Goal: Answer question/provide support: Share knowledge or assist other users

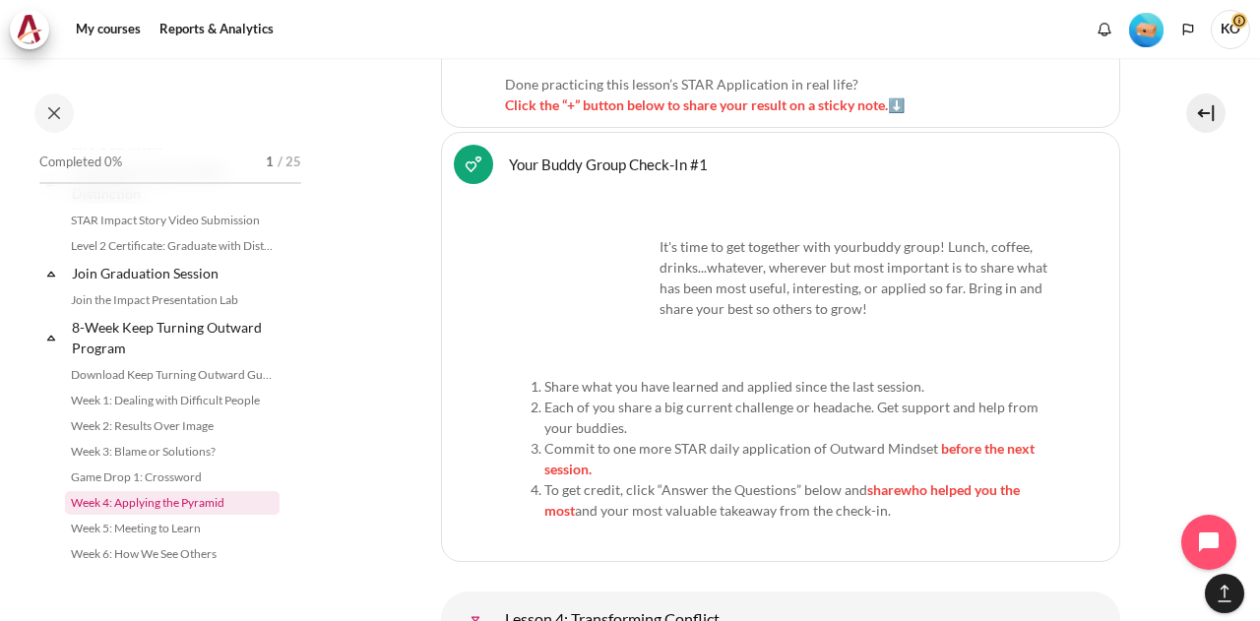
scroll to position [2156, 0]
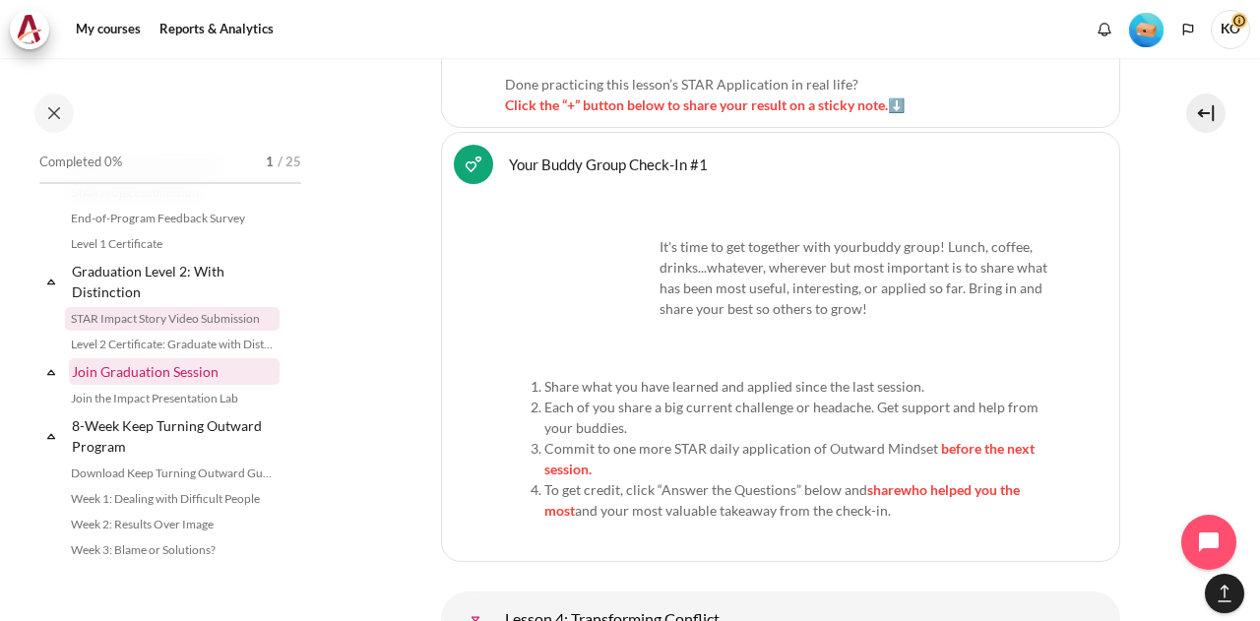
drag, startPoint x: 128, startPoint y: 341, endPoint x: 179, endPoint y: 399, distance: 77.4
click at [128, 331] on link "STAR Impact Story Video Submission" at bounding box center [172, 319] width 215 height 24
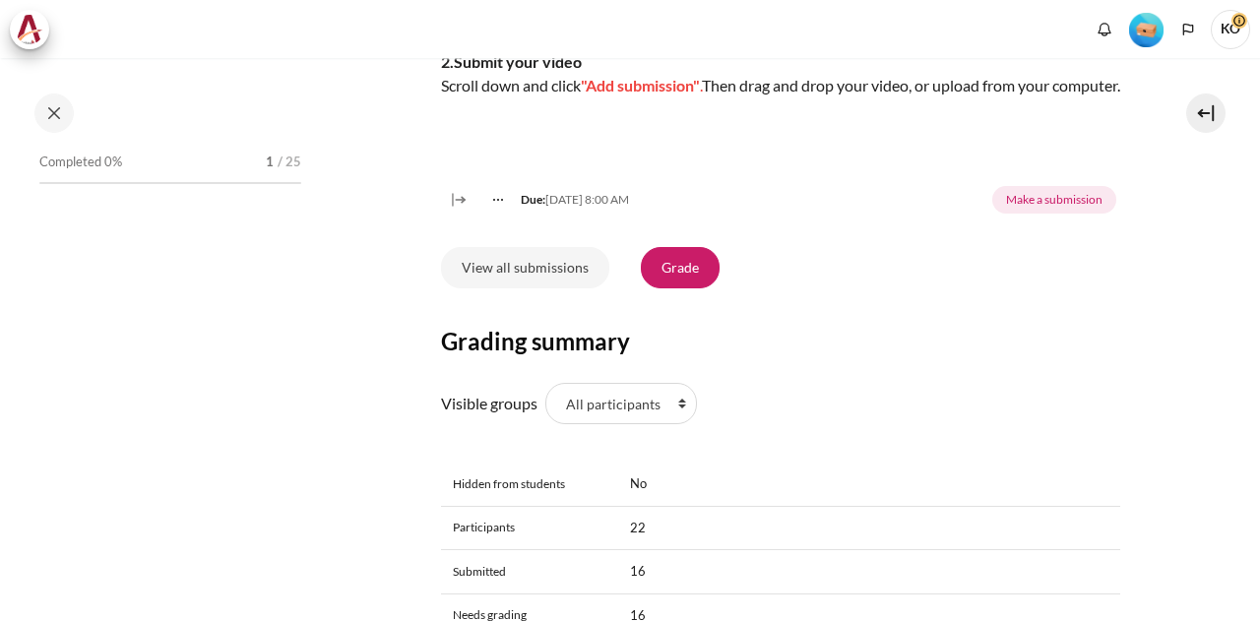
scroll to position [787, 0]
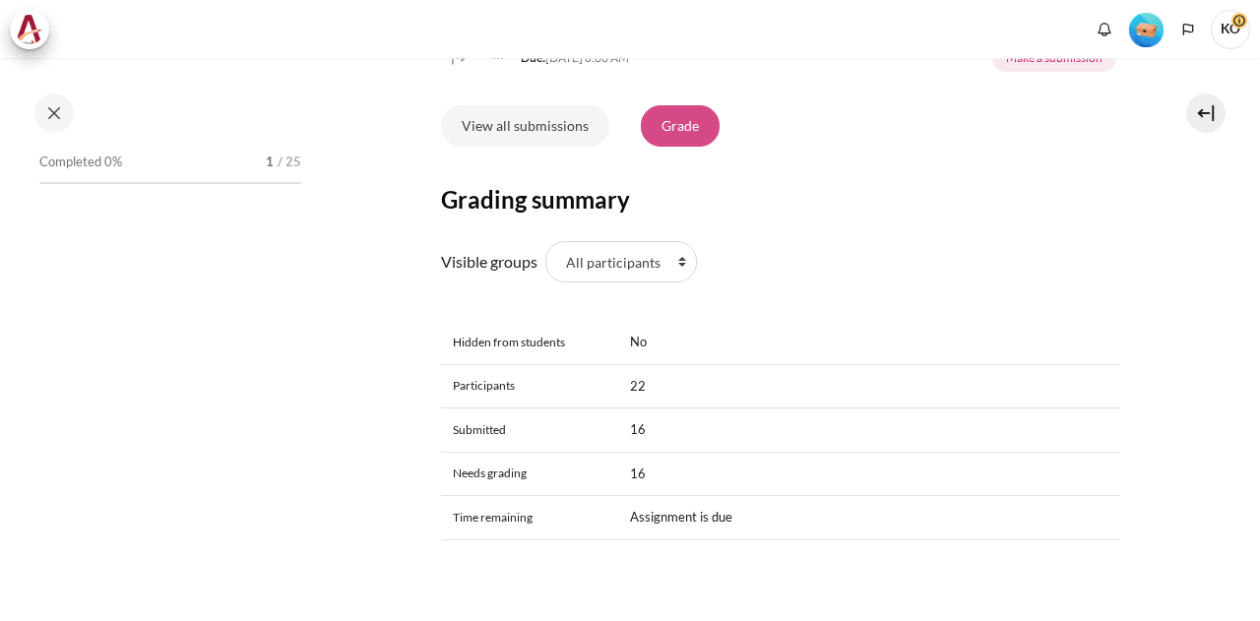
click at [676, 147] on link "Grade" at bounding box center [680, 125] width 79 height 41
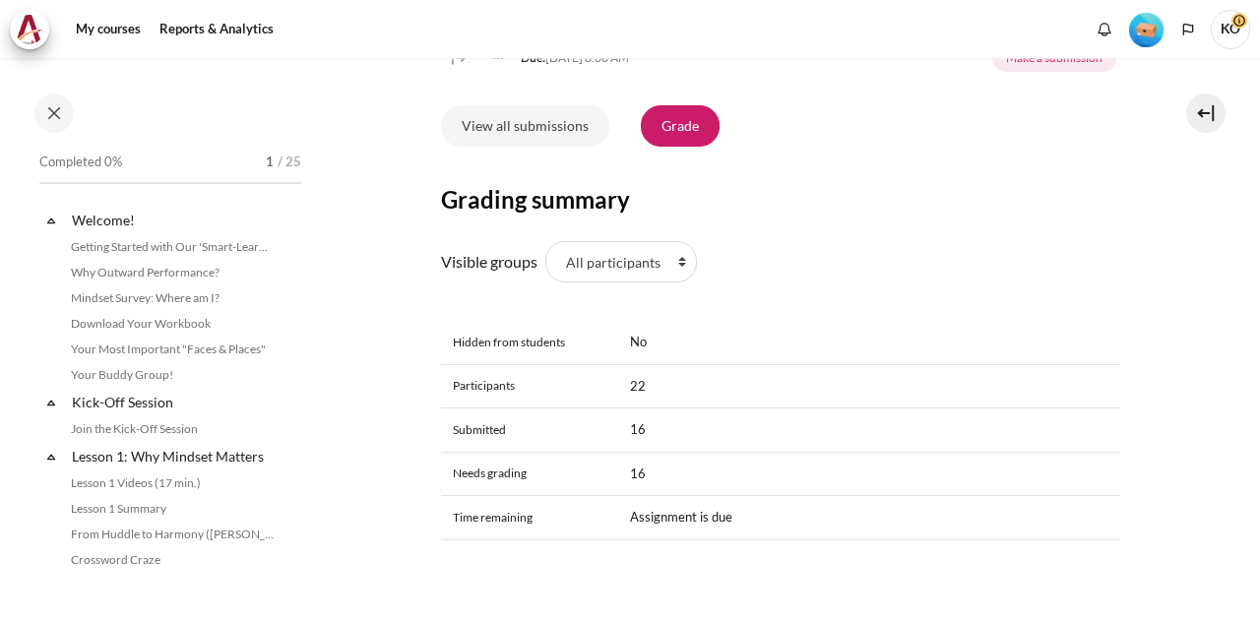
scroll to position [2138, 0]
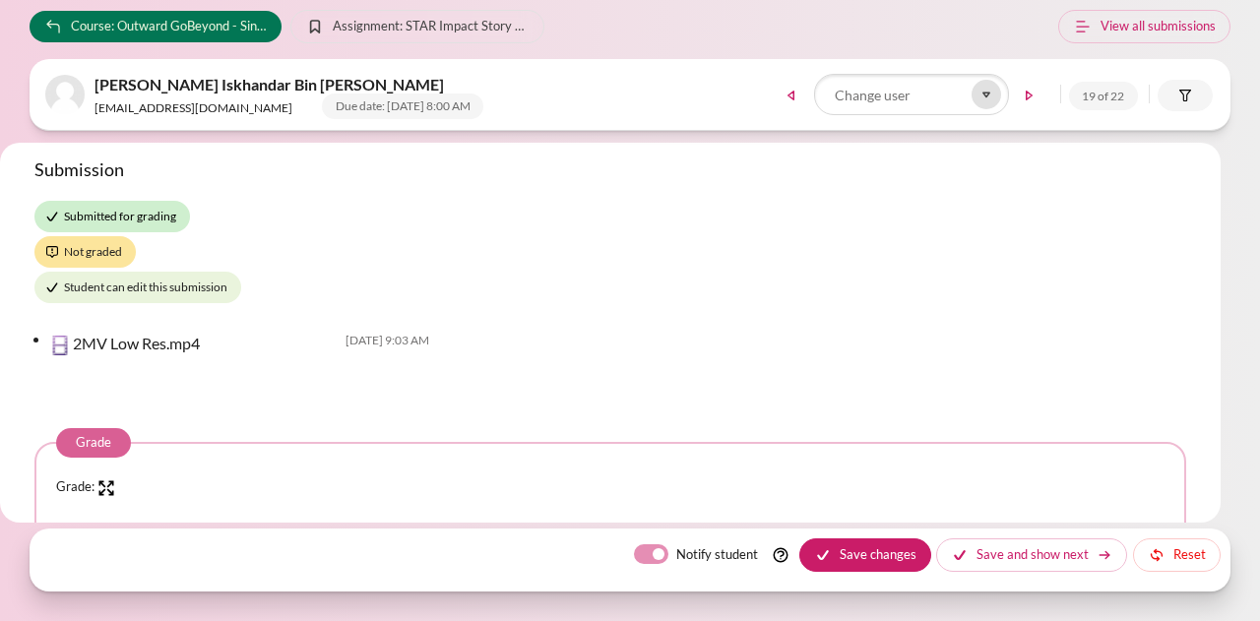
click at [988, 97] on icon at bounding box center [986, 95] width 18 height 18
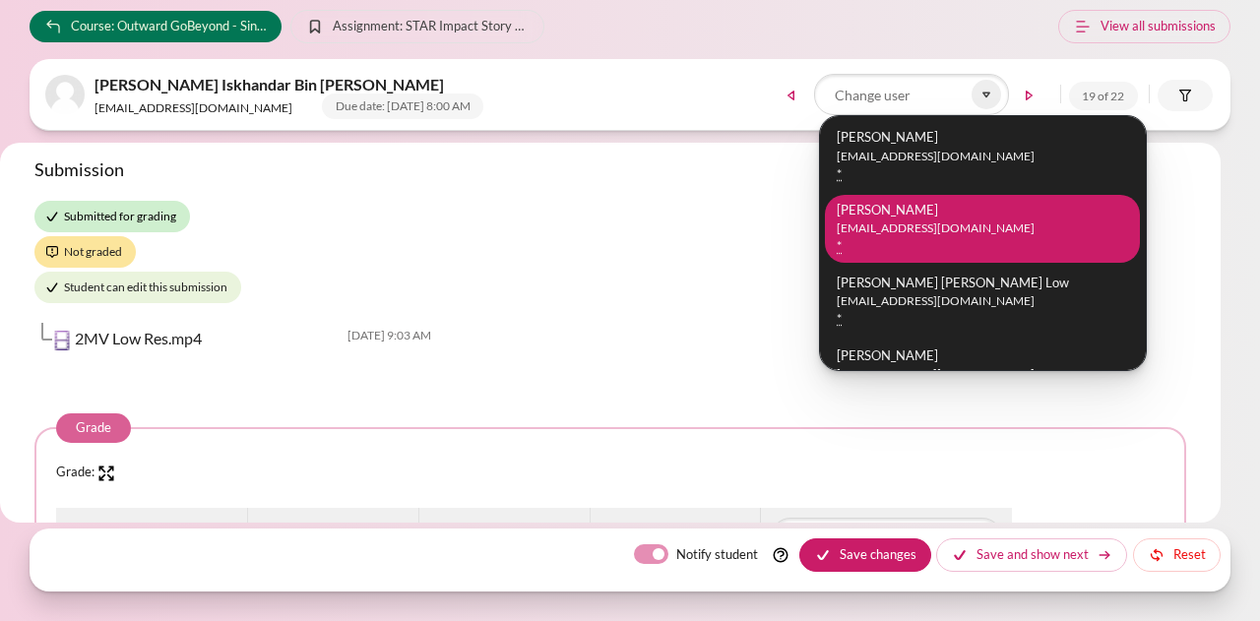
click at [881, 232] on small "rmislang@zuelligpharma.com" at bounding box center [982, 228] width 291 height 18
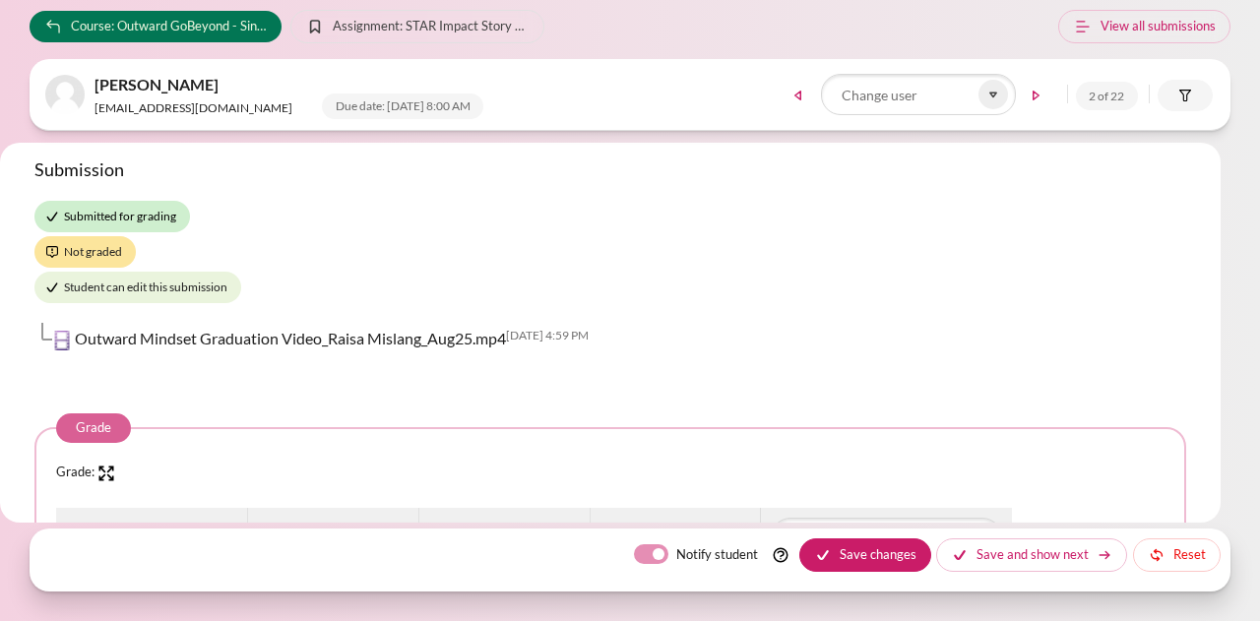
click at [676, 557] on label "Notify student" at bounding box center [717, 554] width 82 height 21
click at [665, 557] on input "Notify student" at bounding box center [651, 554] width 34 height 20
checkbox input "false"
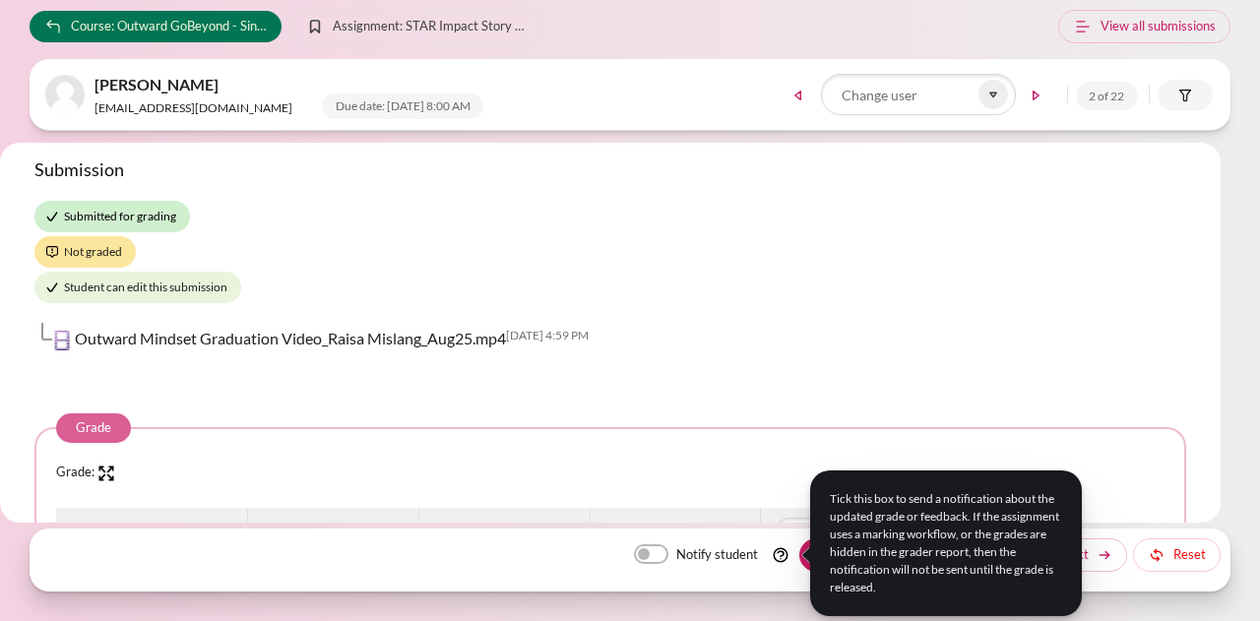
click at [789, 559] on img "Help" at bounding box center [781, 555] width 18 height 18
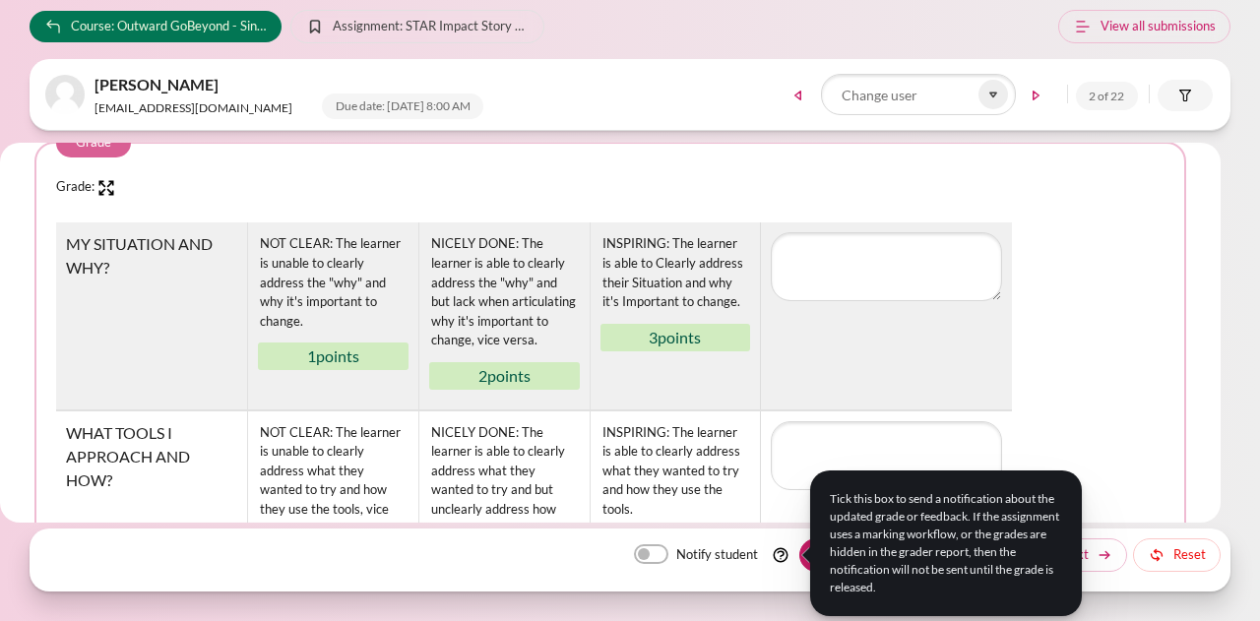
scroll to position [295, 0]
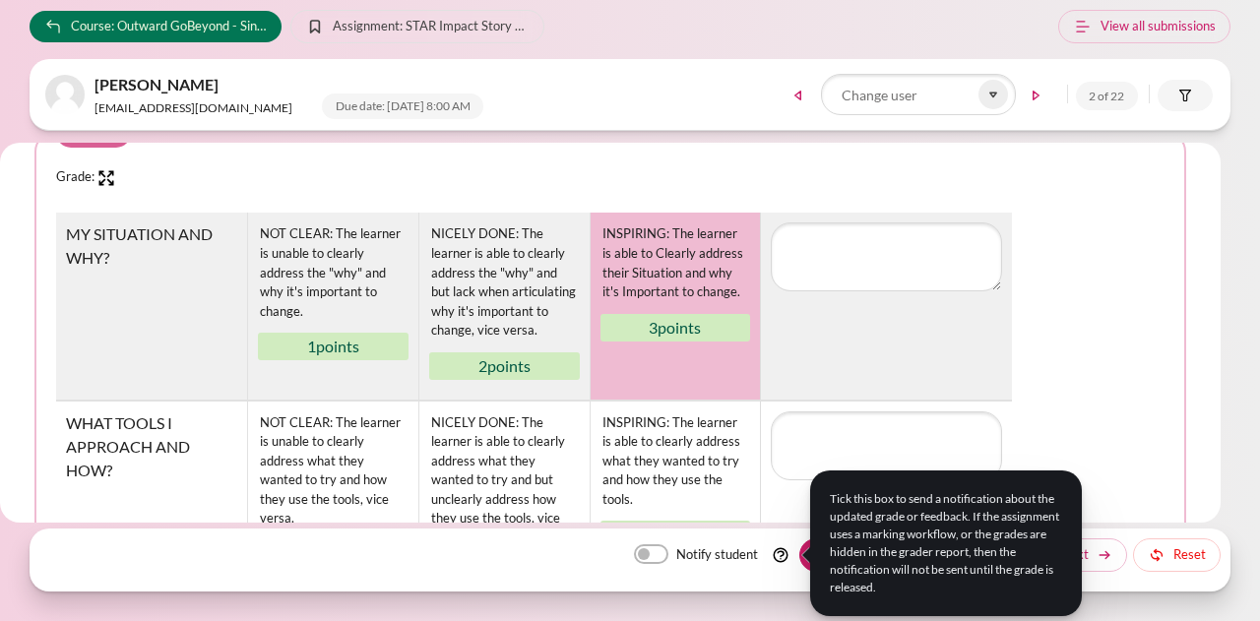
click at [643, 337] on div "3 points" at bounding box center [675, 328] width 151 height 28
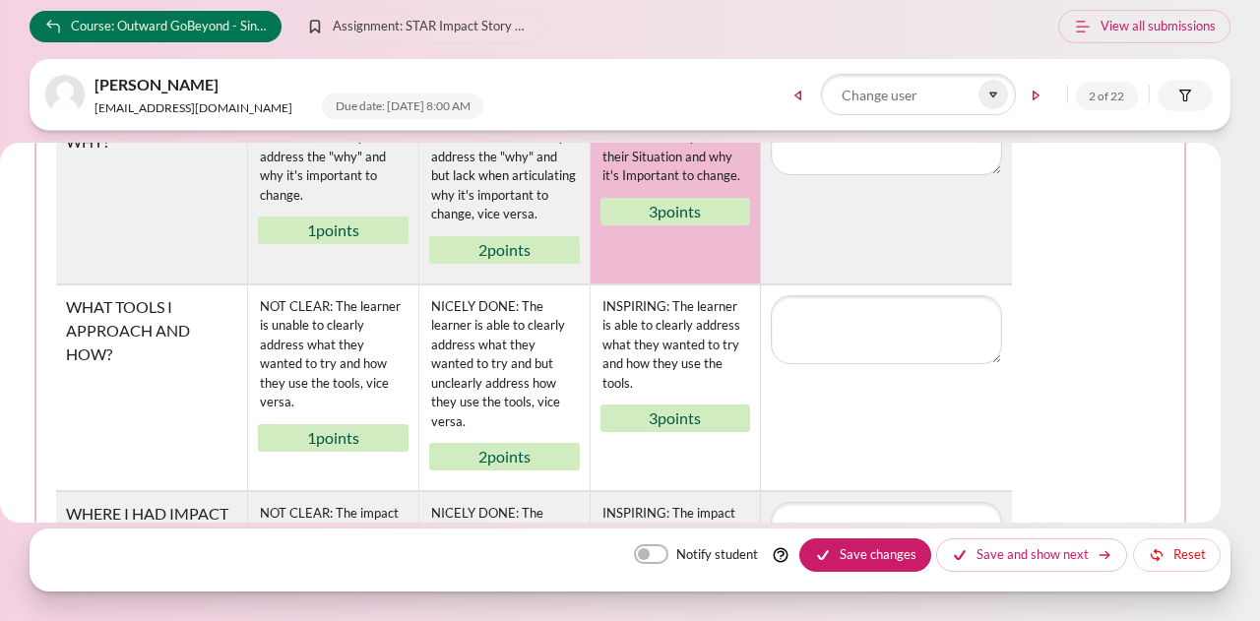
scroll to position [492, 0]
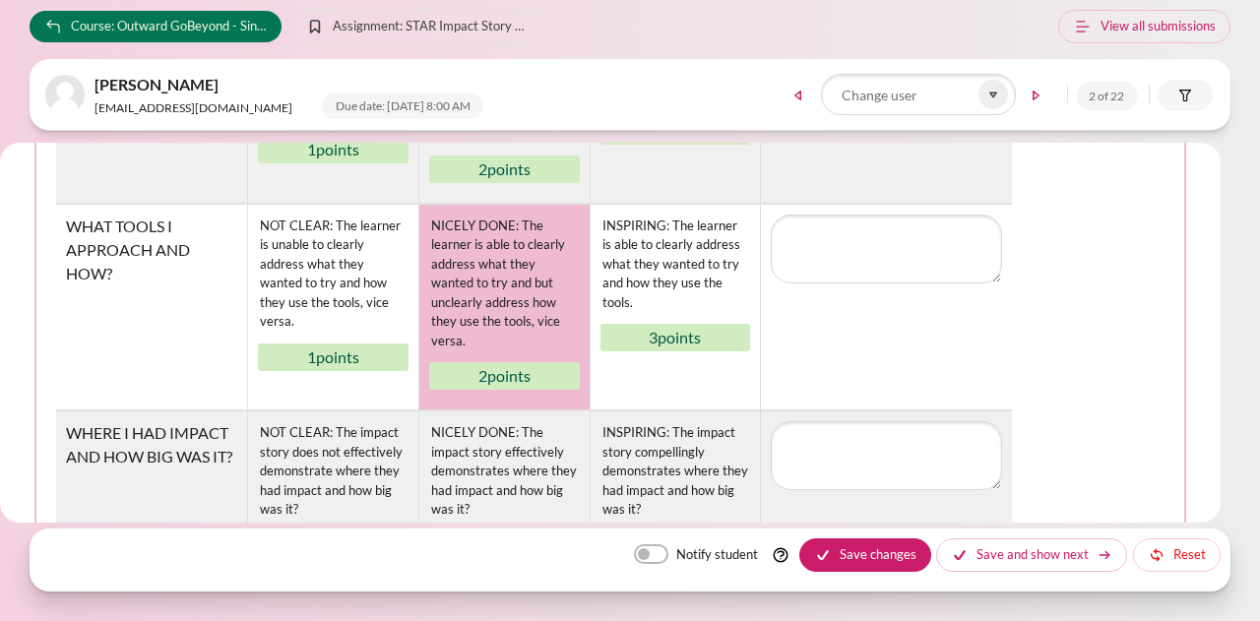
click at [510, 329] on div "NICELY DONE: The learner is able to clearly address what they wanted to try and…" at bounding box center [504, 284] width 151 height 139
click at [489, 272] on div "NICELY DONE: The learner is able to clearly address what they wanted to try and…" at bounding box center [504, 284] width 151 height 139
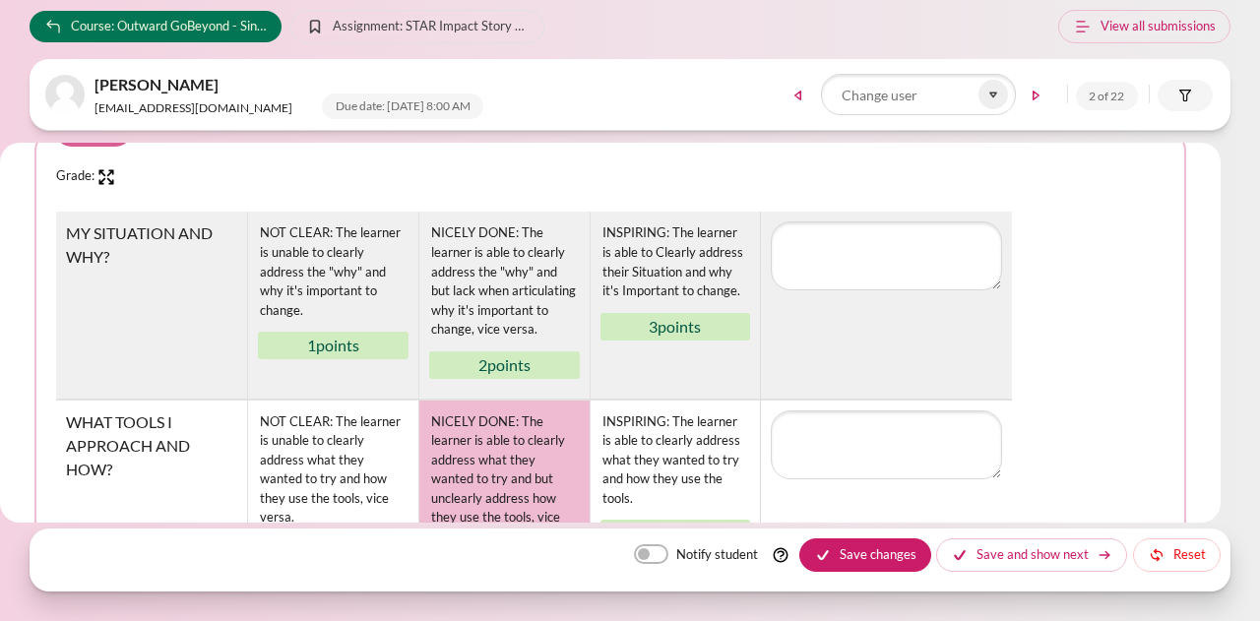
scroll to position [295, 0]
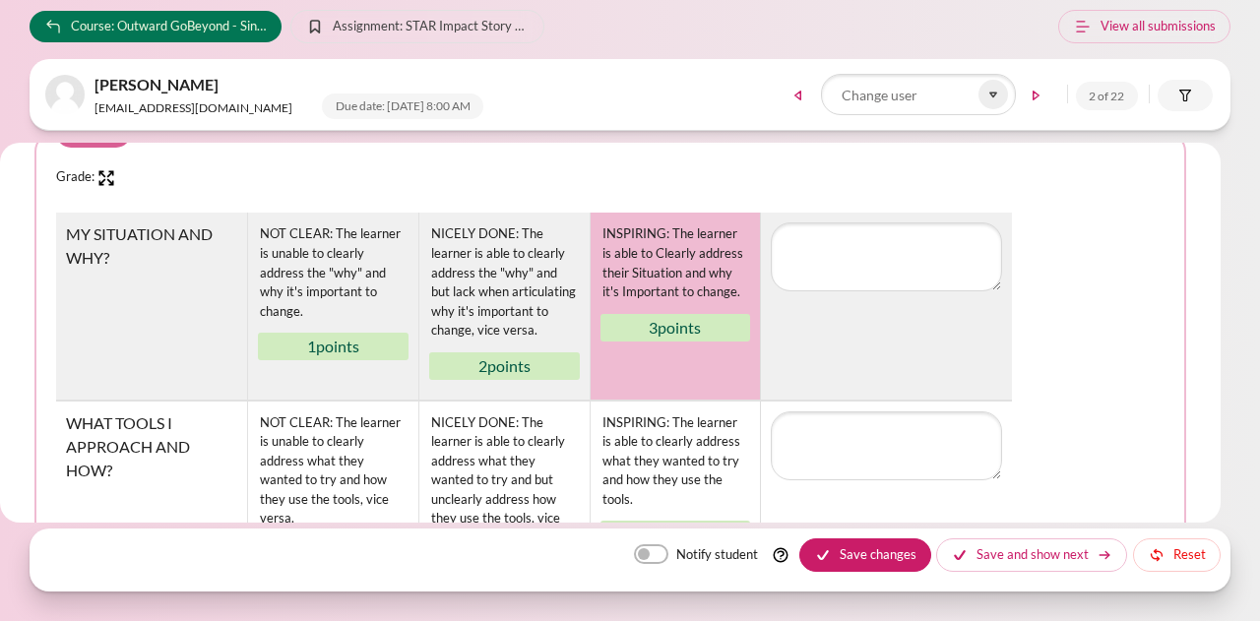
click at [687, 317] on div "3 points" at bounding box center [675, 328] width 151 height 28
click at [649, 334] on span "3" at bounding box center [653, 327] width 9 height 19
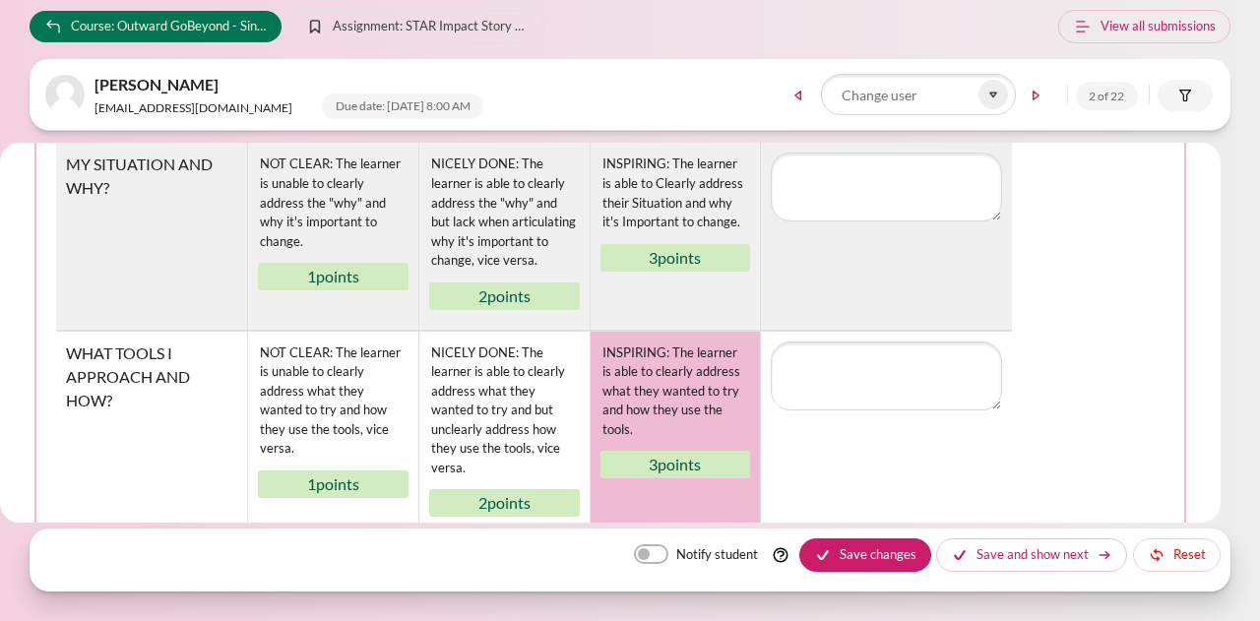
scroll to position [394, 0]
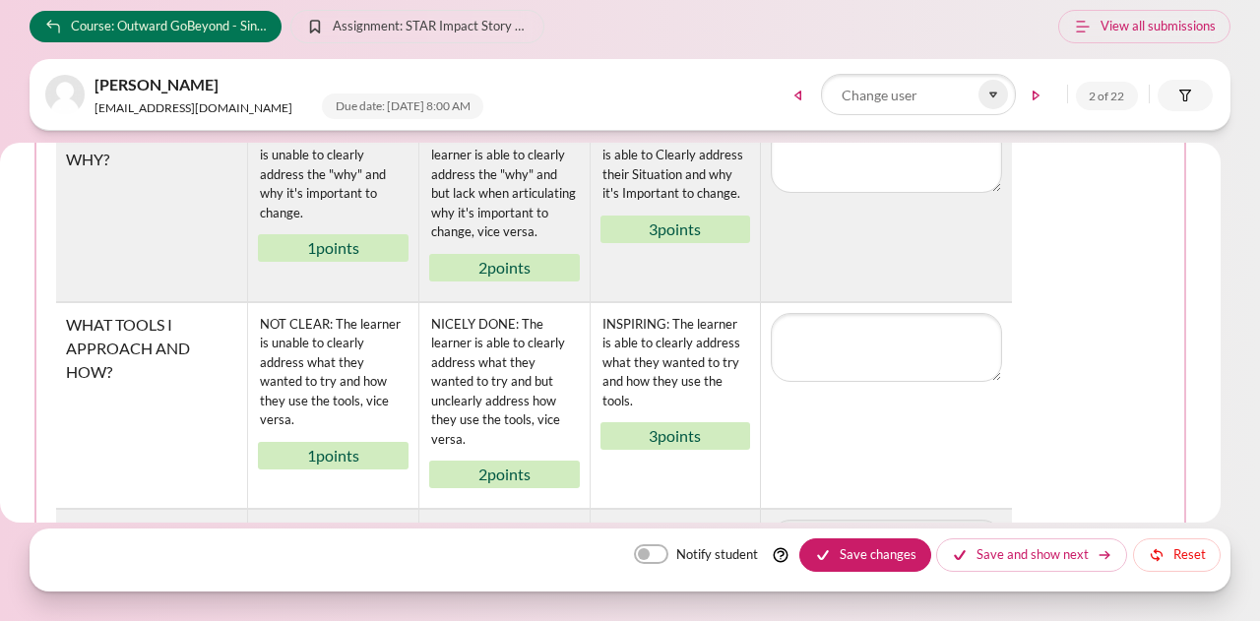
click at [165, 226] on td "MY SITUATION AND WHY?" at bounding box center [151, 207] width 191 height 187
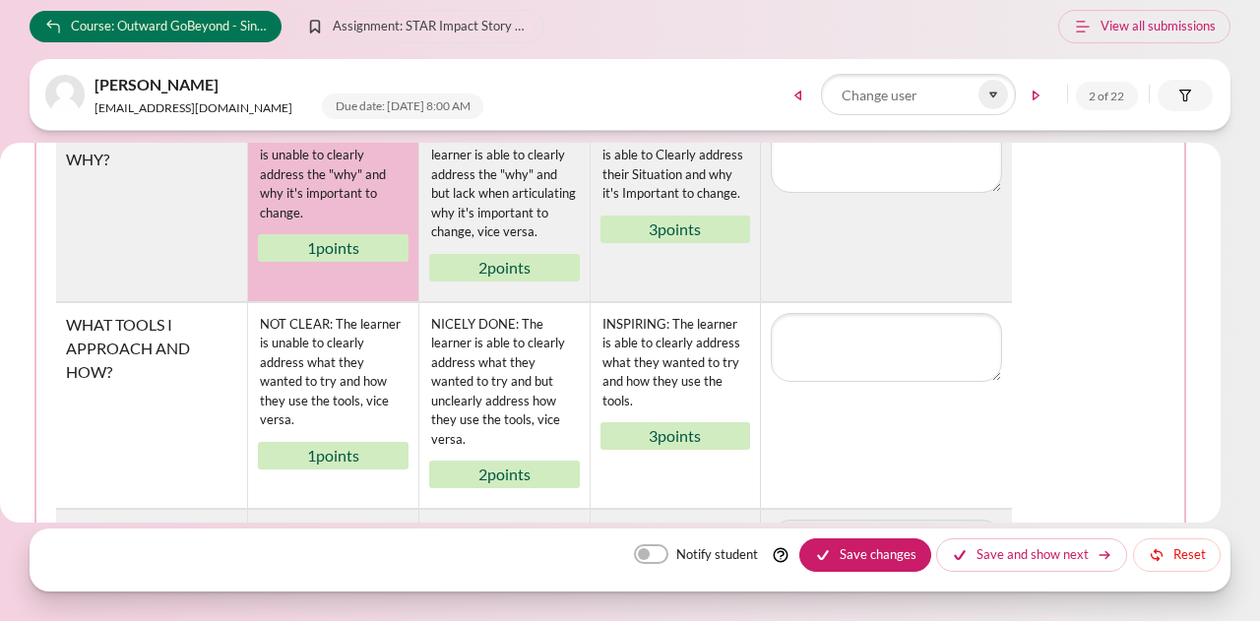
drag, startPoint x: 340, startPoint y: 227, endPoint x: 352, endPoint y: 226, distance: 12.8
click at [342, 226] on div "NOT CLEAR: The learner is unable to clearly address the "why" and why it's impo…" at bounding box center [333, 193] width 151 height 138
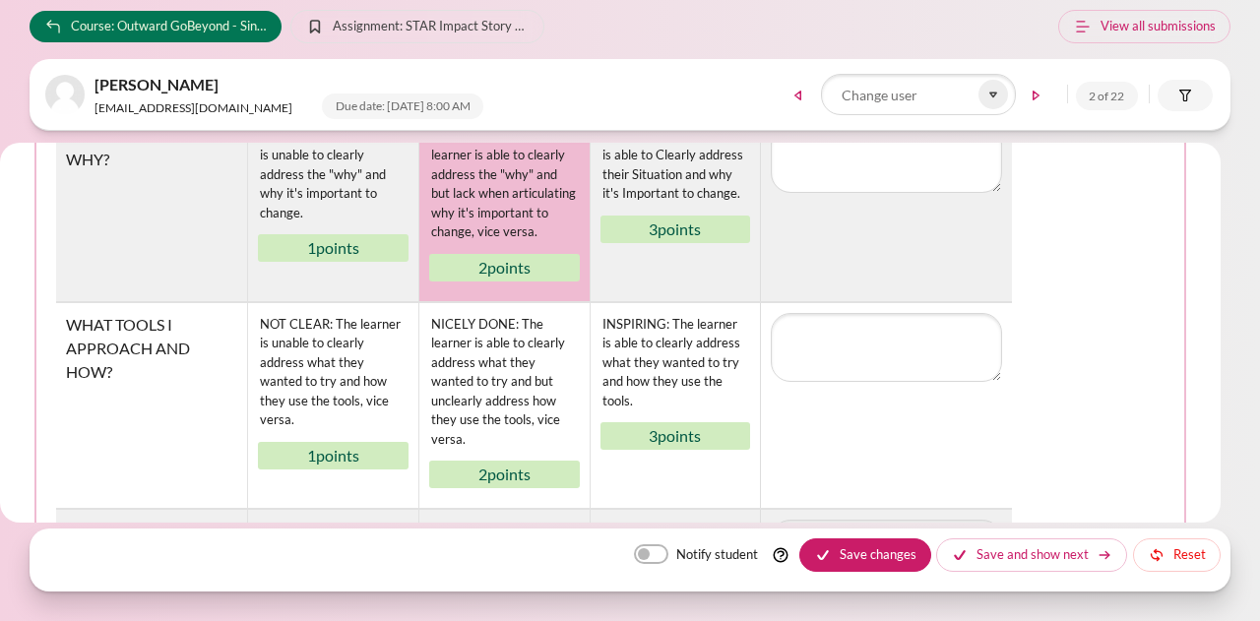
click at [491, 211] on div "NICELY DONE: The learner is able to clearly address the "why" and but lack when…" at bounding box center [504, 183] width 151 height 119
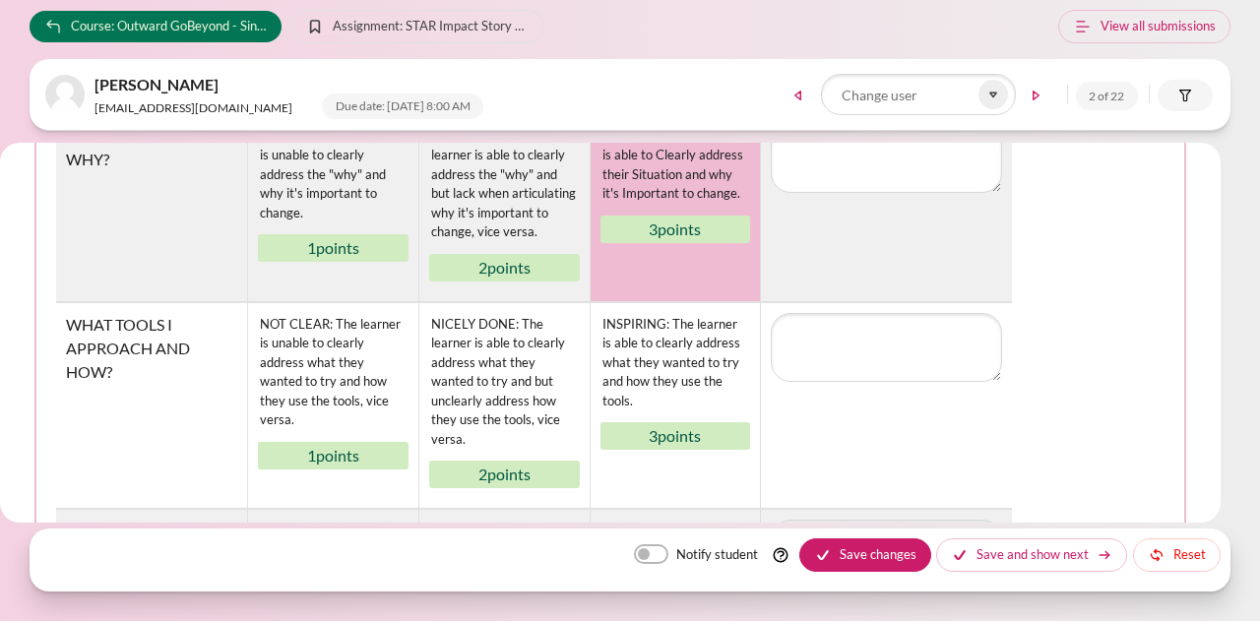
drag, startPoint x: 664, startPoint y: 216, endPoint x: 675, endPoint y: 275, distance: 60.0
click at [664, 218] on div "3 points" at bounding box center [675, 230] width 151 height 28
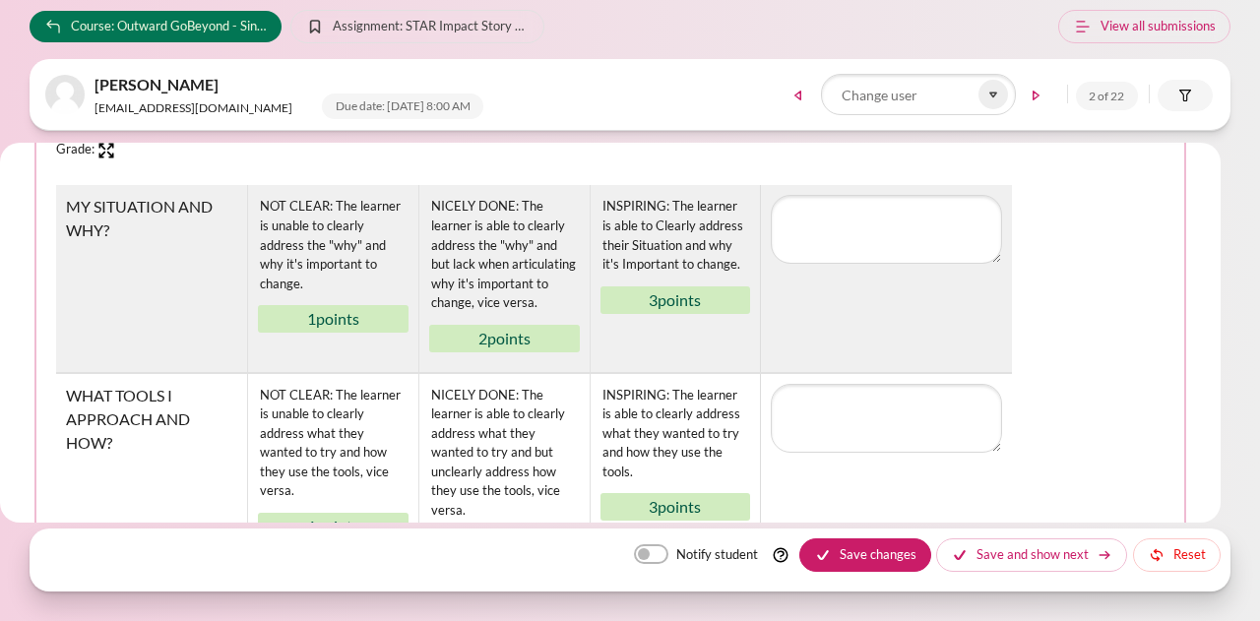
scroll to position [295, 0]
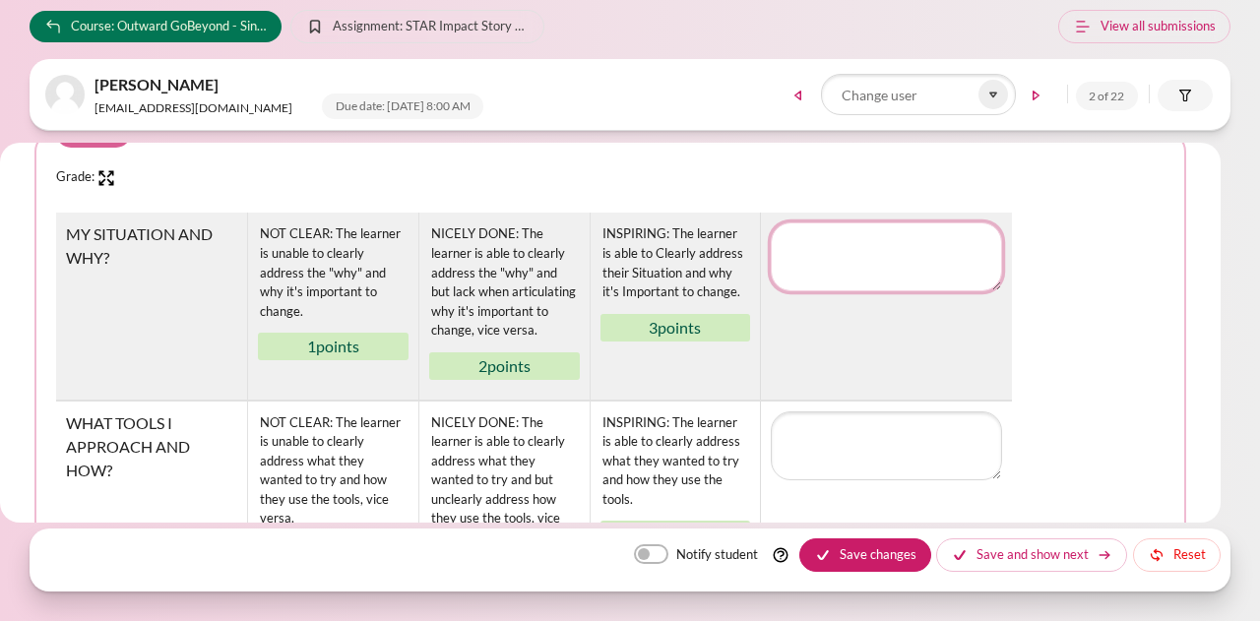
click at [870, 275] on textarea "Remark for criterion MY SITUATION\aAND WHY?:" at bounding box center [886, 256] width 231 height 69
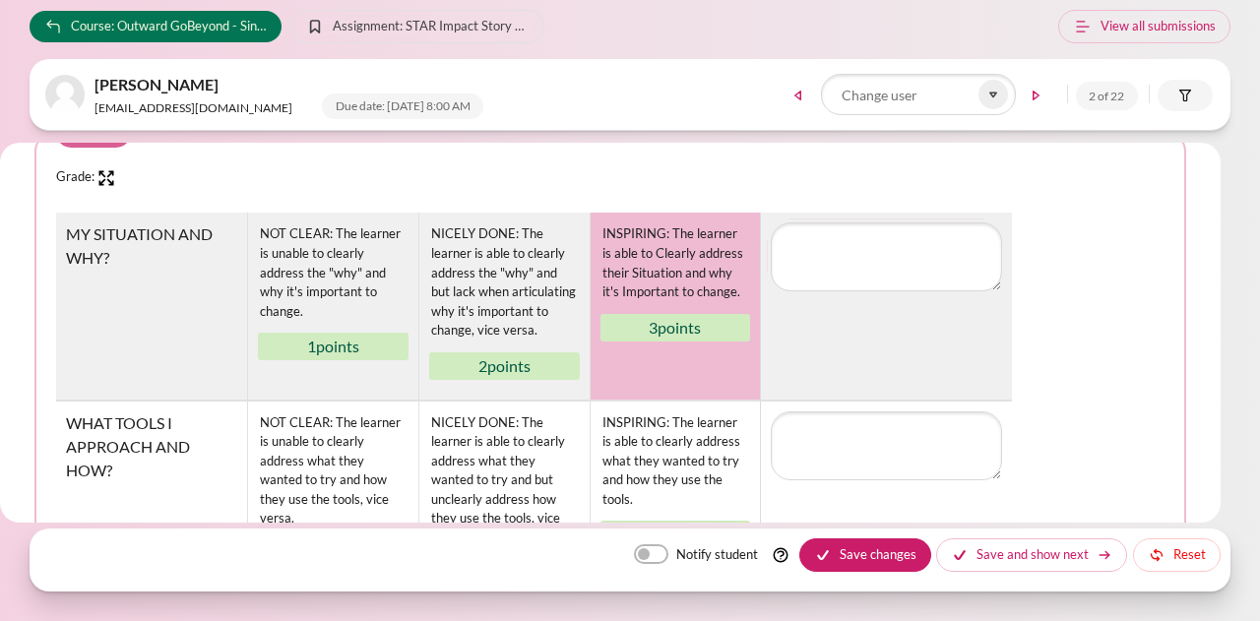
click at [685, 265] on div "INSPIRING: The learner is able to Clearly address their Situation and why it's …" at bounding box center [675, 262] width 151 height 81
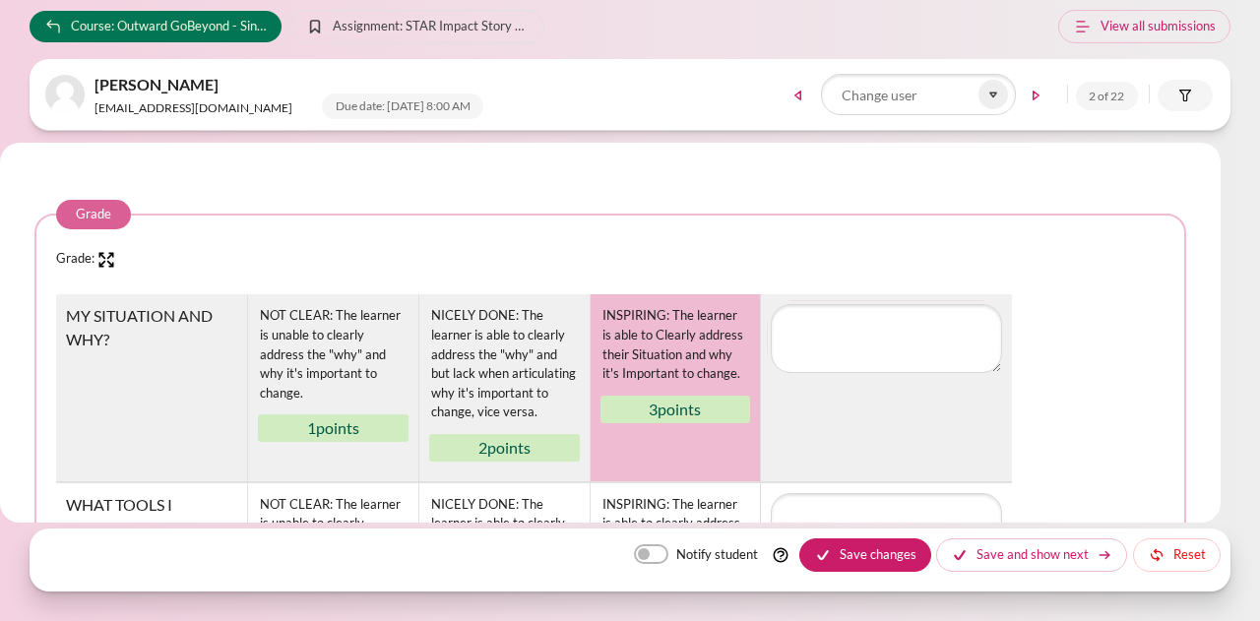
scroll to position [0, 0]
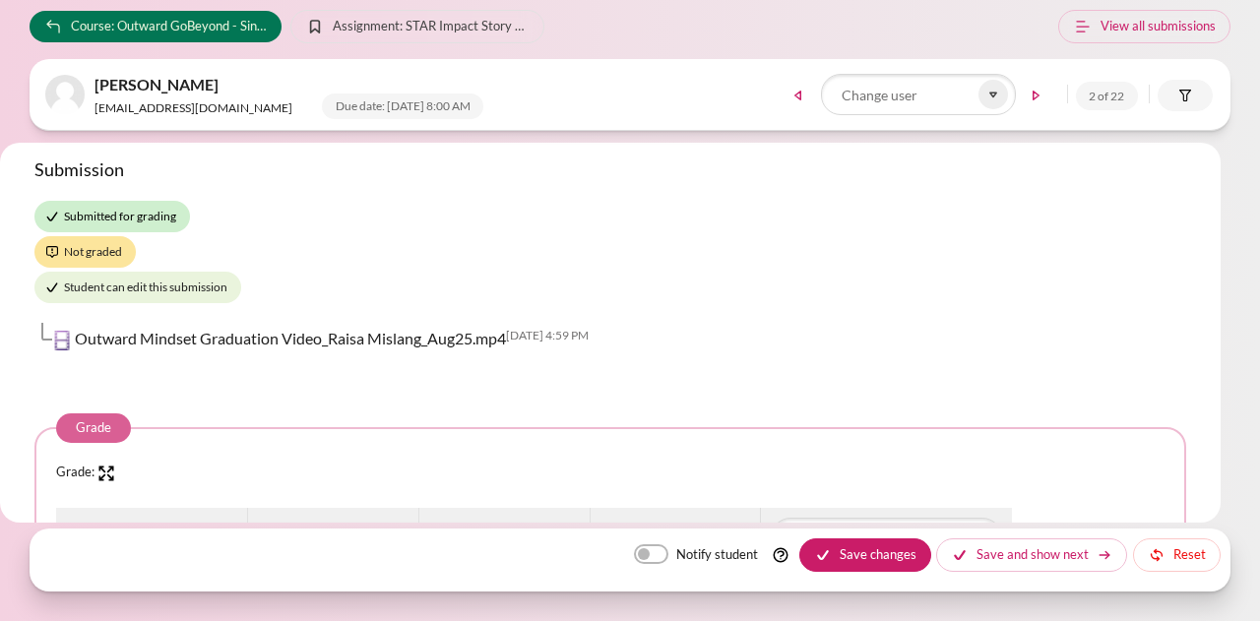
drag, startPoint x: 90, startPoint y: 425, endPoint x: 116, endPoint y: 429, distance: 26.9
click at [93, 426] on legend "Grade" at bounding box center [93, 428] width 75 height 30
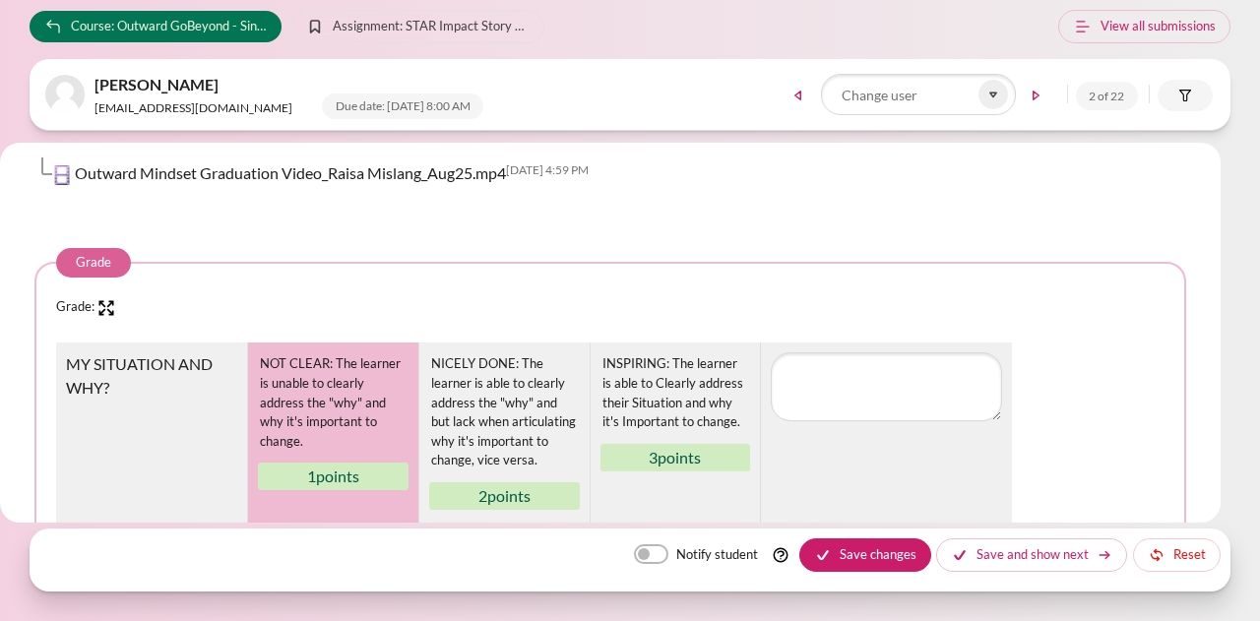
scroll to position [197, 0]
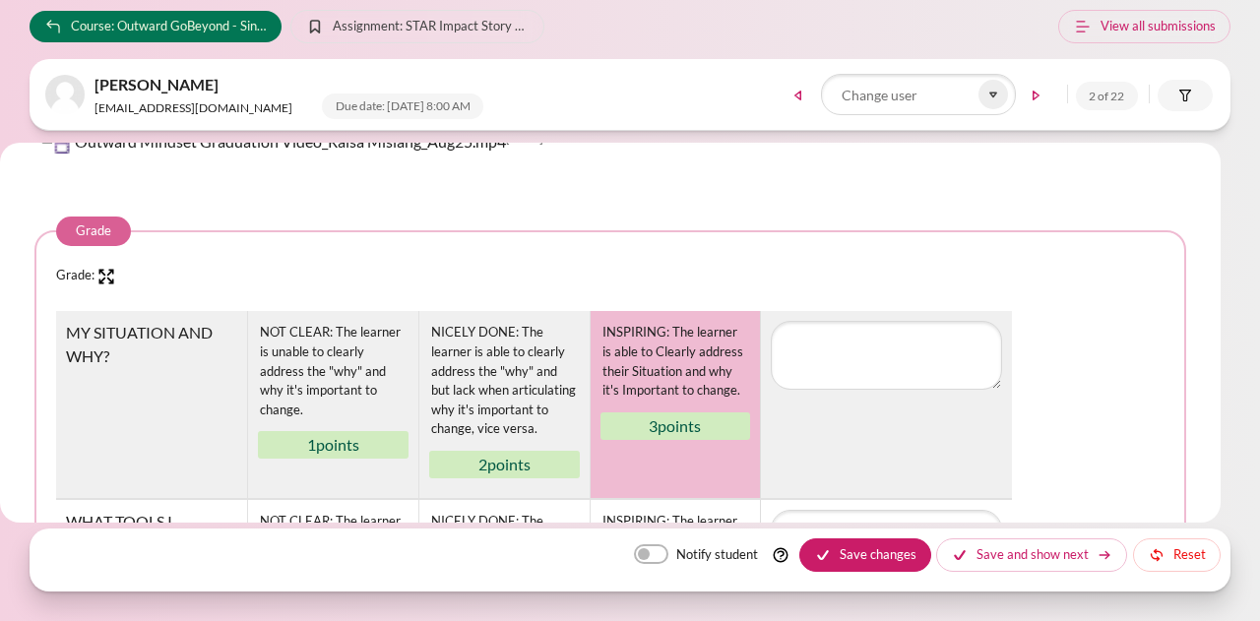
click at [673, 361] on div "INSPIRING: The learner is able to Clearly address their Situation and why it's …" at bounding box center [675, 361] width 151 height 81
click at [663, 424] on div "3 points" at bounding box center [675, 426] width 151 height 28
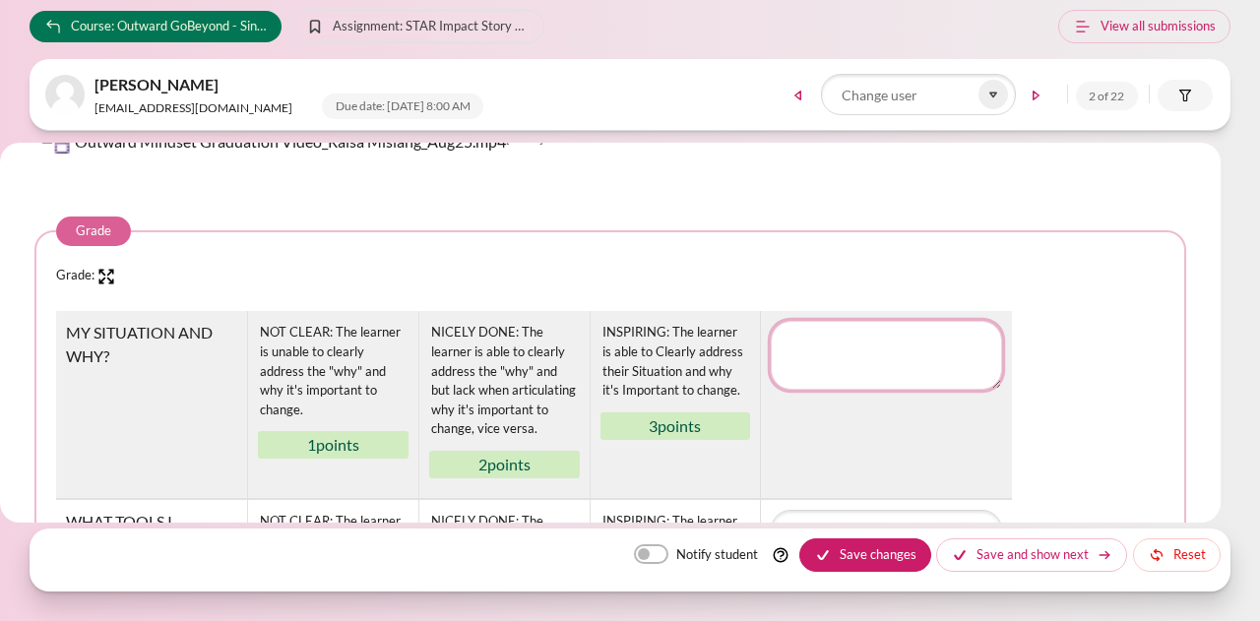
click at [815, 377] on textarea "Remark for criterion MY SITUATION\aAND WHY?:" at bounding box center [886, 355] width 231 height 69
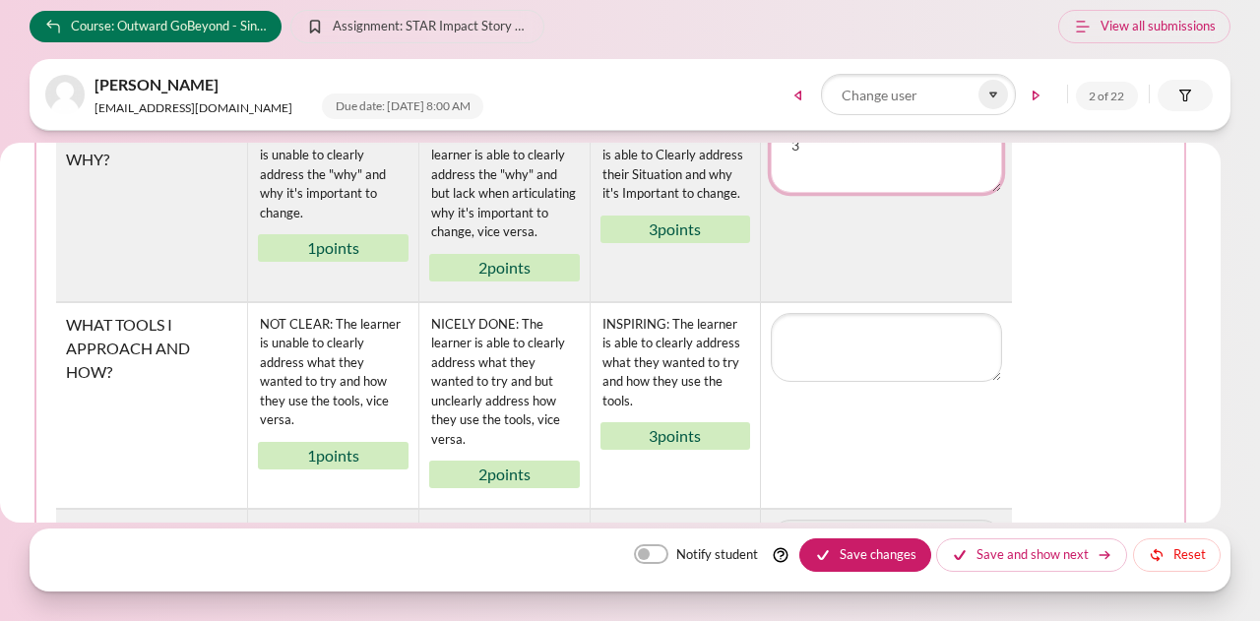
scroll to position [388, 0]
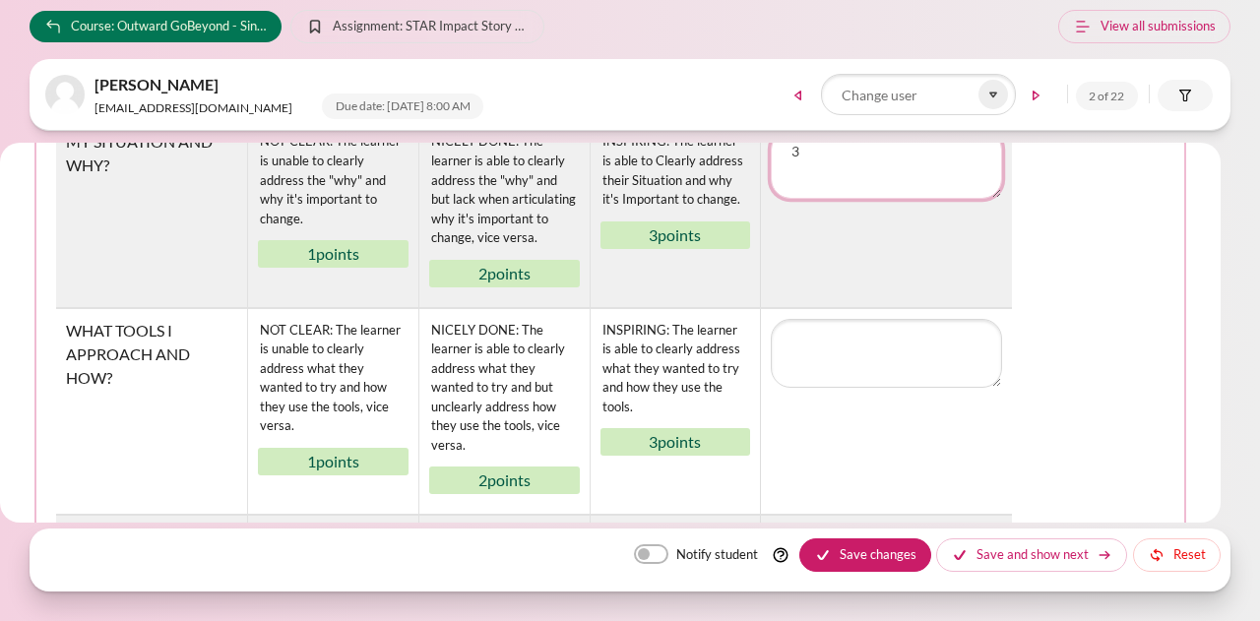
type textarea "3"
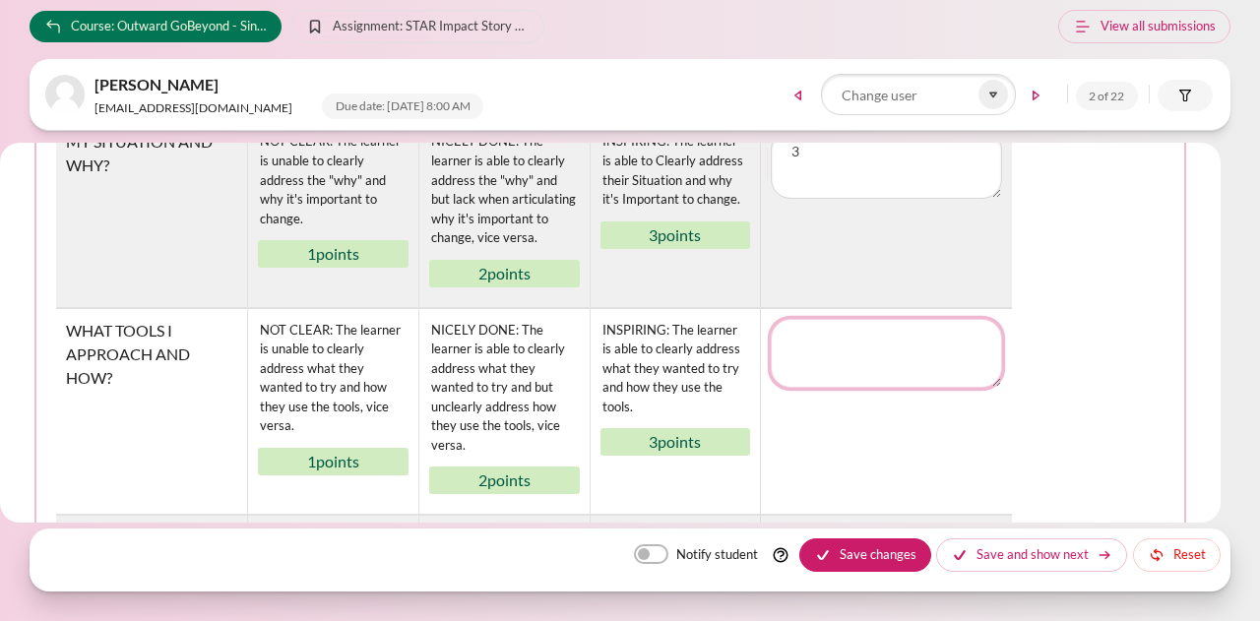
click at [856, 367] on textarea "Remark for criterion WHAT TOOLS I\aAPPROACH AND\aHOW?:" at bounding box center [886, 353] width 231 height 69
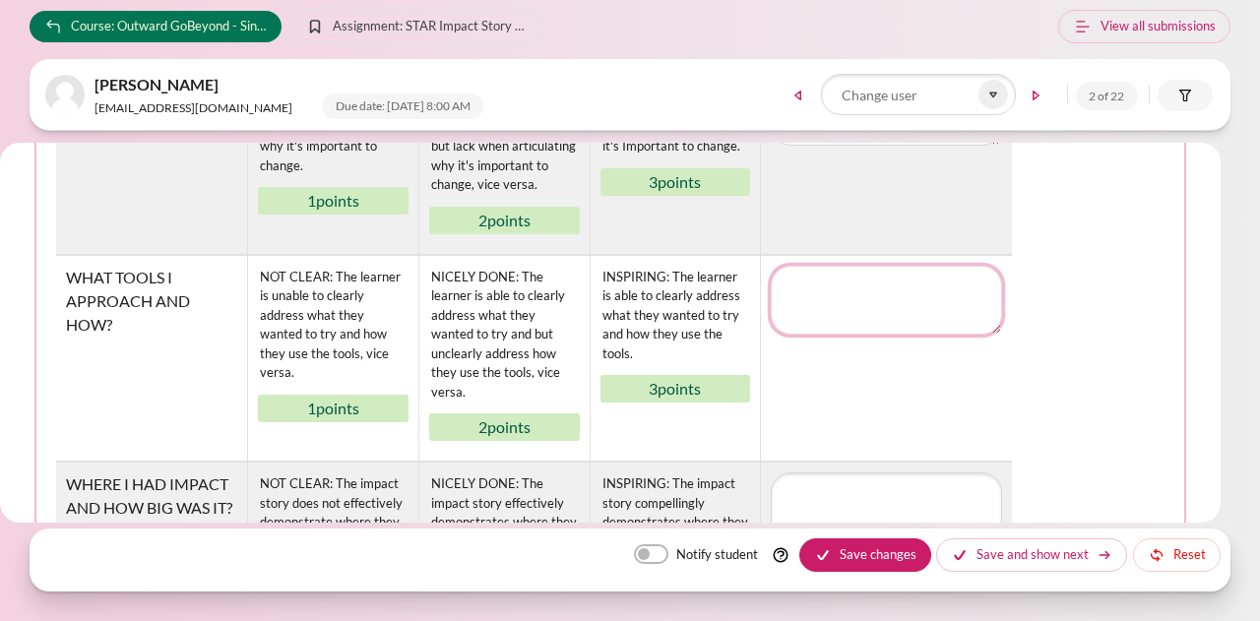
scroll to position [486, 0]
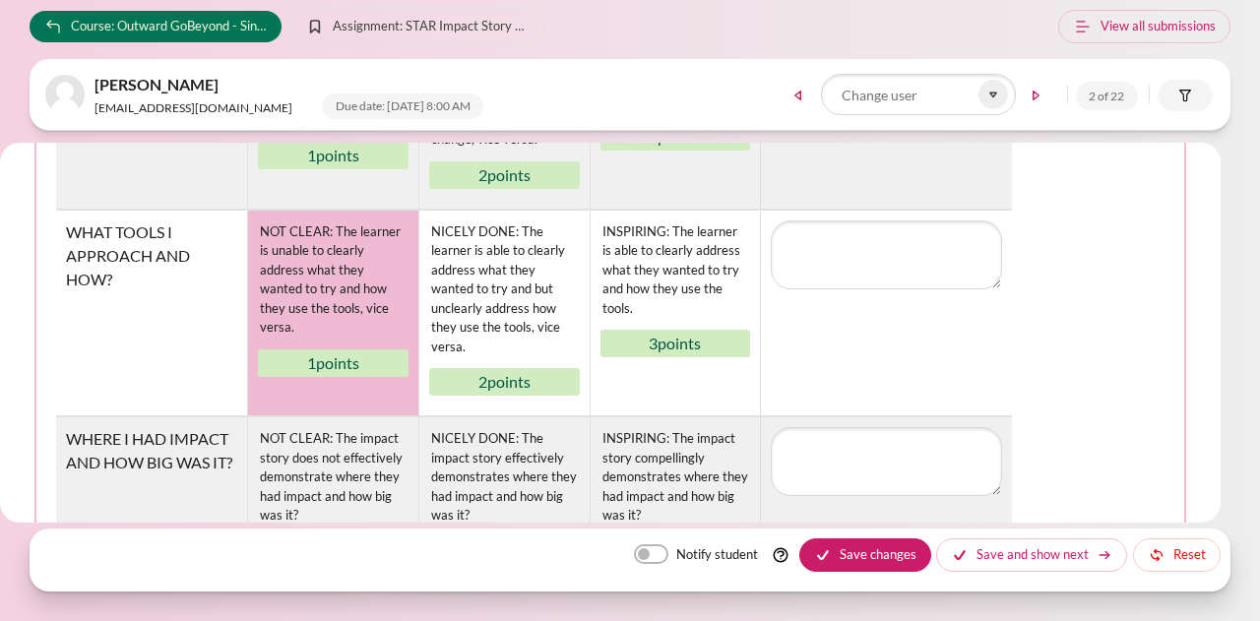
drag, startPoint x: 303, startPoint y: 290, endPoint x: 327, endPoint y: 290, distance: 23.6
click at [305, 288] on div "NOT CLEAR: The learner is unable to clearly address what they wanted to try and…" at bounding box center [333, 279] width 151 height 119
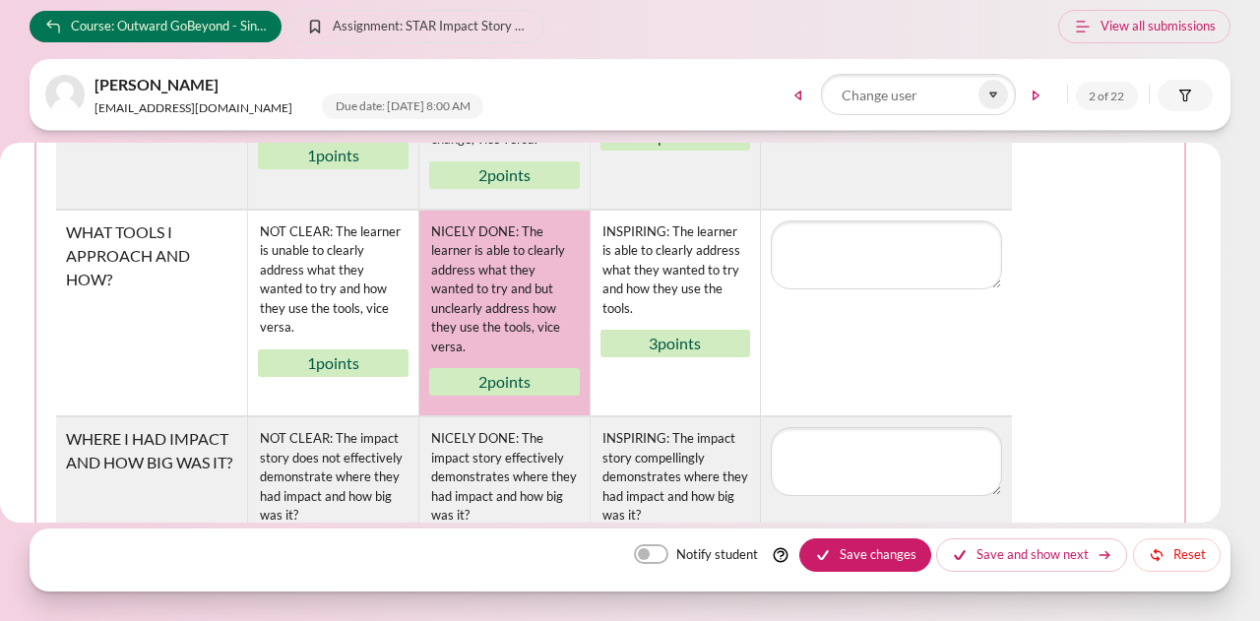
click at [525, 293] on div "NICELY DONE: The learner is able to clearly address what they wanted to try and…" at bounding box center [504, 289] width 151 height 139
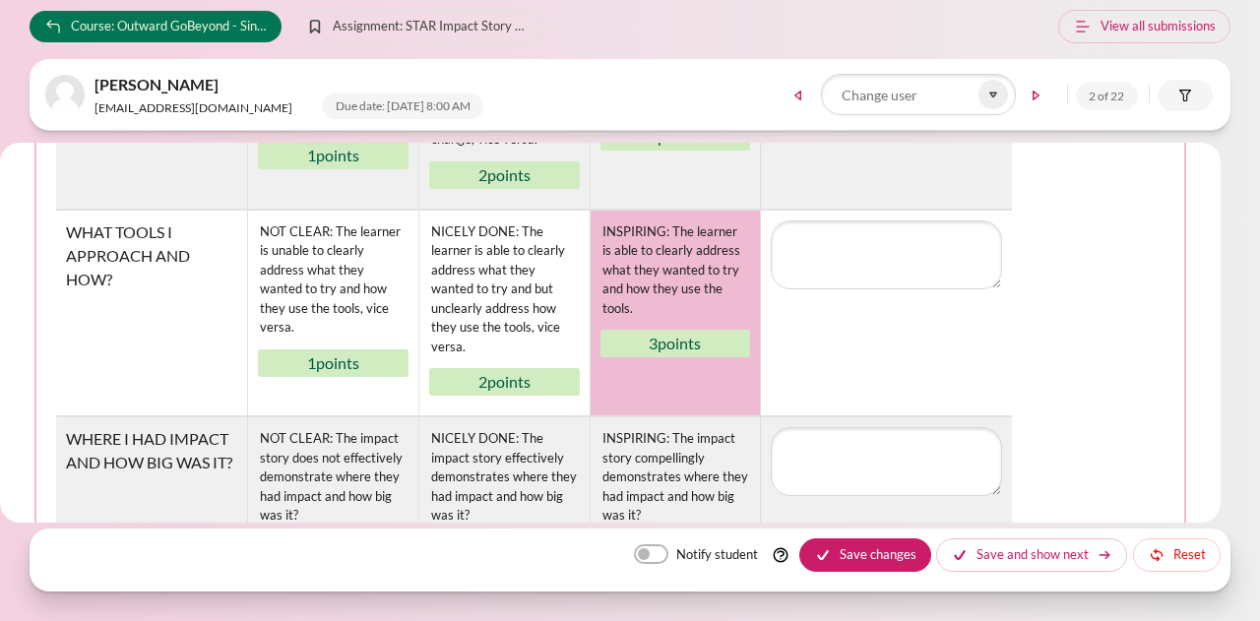
click at [670, 299] on div "INSPIRING: The learner is able to clearly address what they wanted to try and h…" at bounding box center [675, 270] width 151 height 100
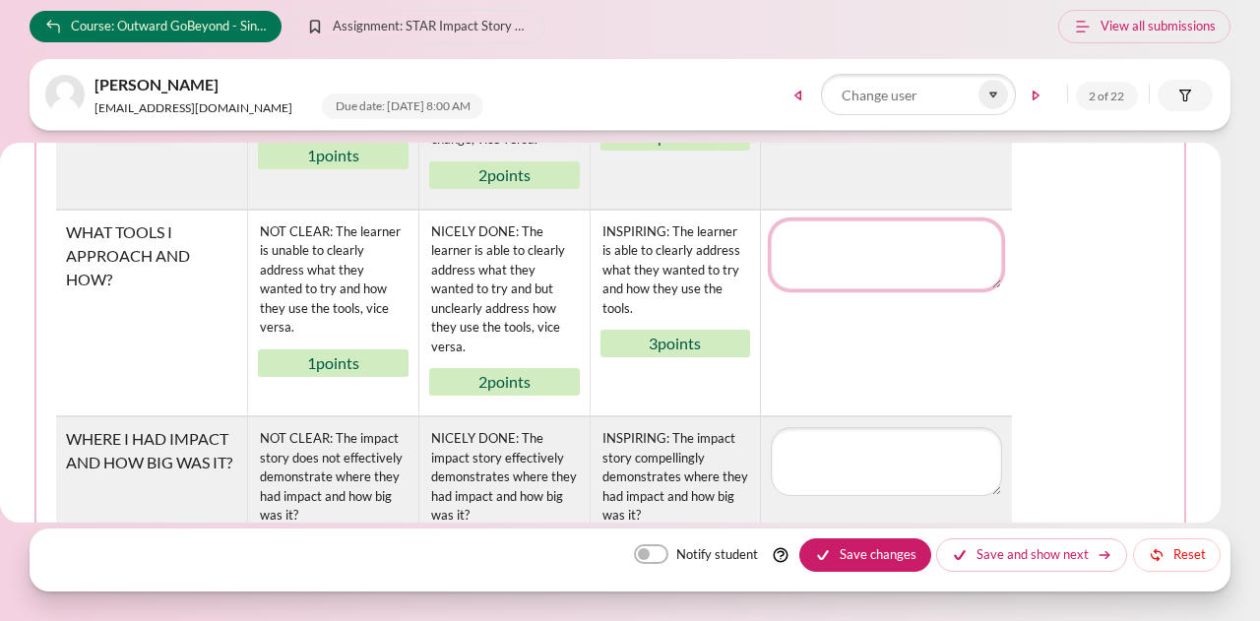
click at [860, 240] on textarea "Remark for criterion WHAT TOOLS I\aAPPROACH AND\aHOW?:" at bounding box center [886, 254] width 231 height 69
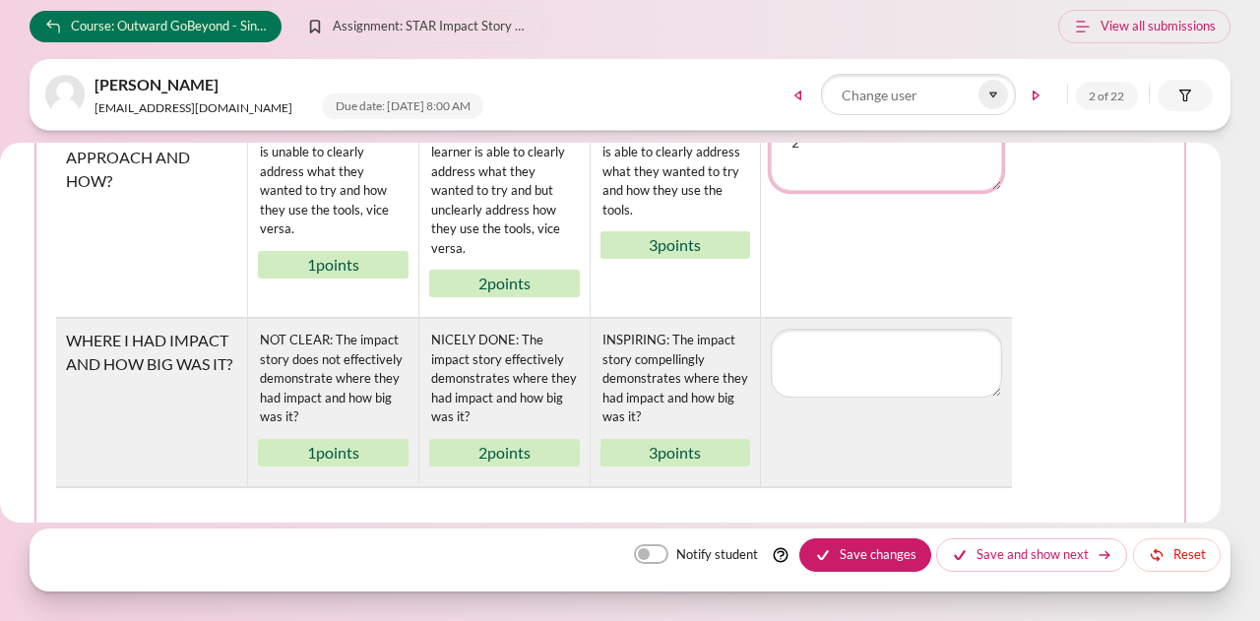
type textarea "2"
click at [840, 340] on textarea "Remark for criterion WHERE I HAD\aIMPACT AND\aHOW BIG WAS IT?:" at bounding box center [886, 363] width 231 height 69
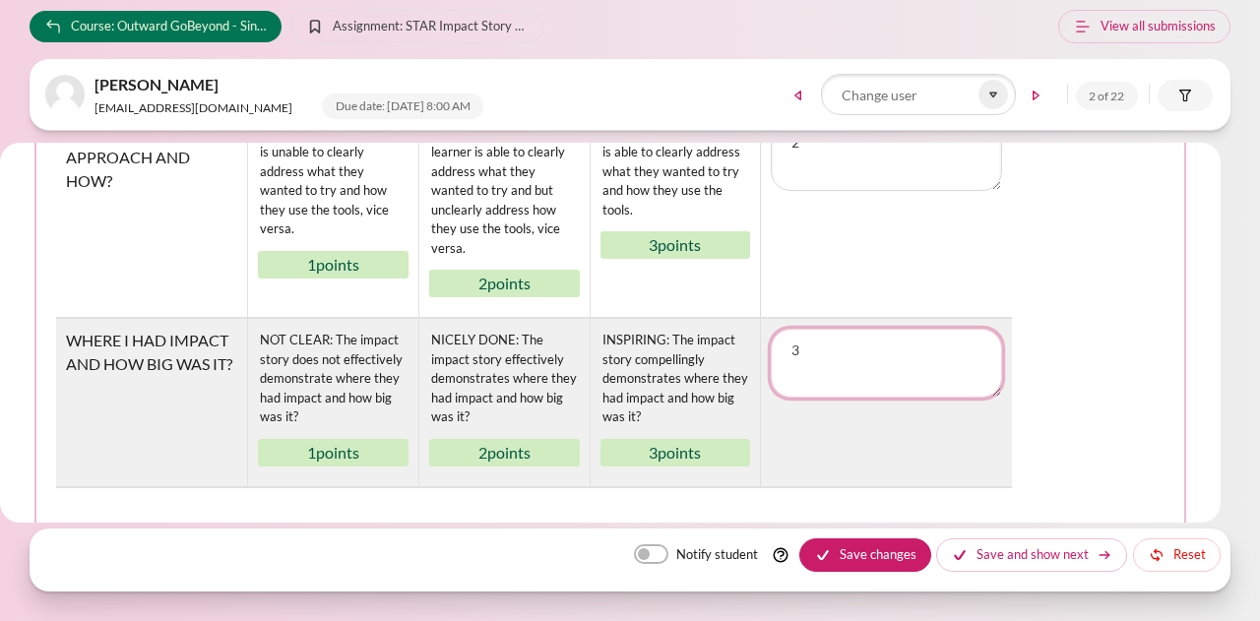
type textarea "3"
click at [1157, 308] on fieldset "Grade Grade: Rubric MY SITUATION AND WHY? NOT CLEAR: The learner is unable to c…" at bounding box center [610, 441] width 1152 height 1224
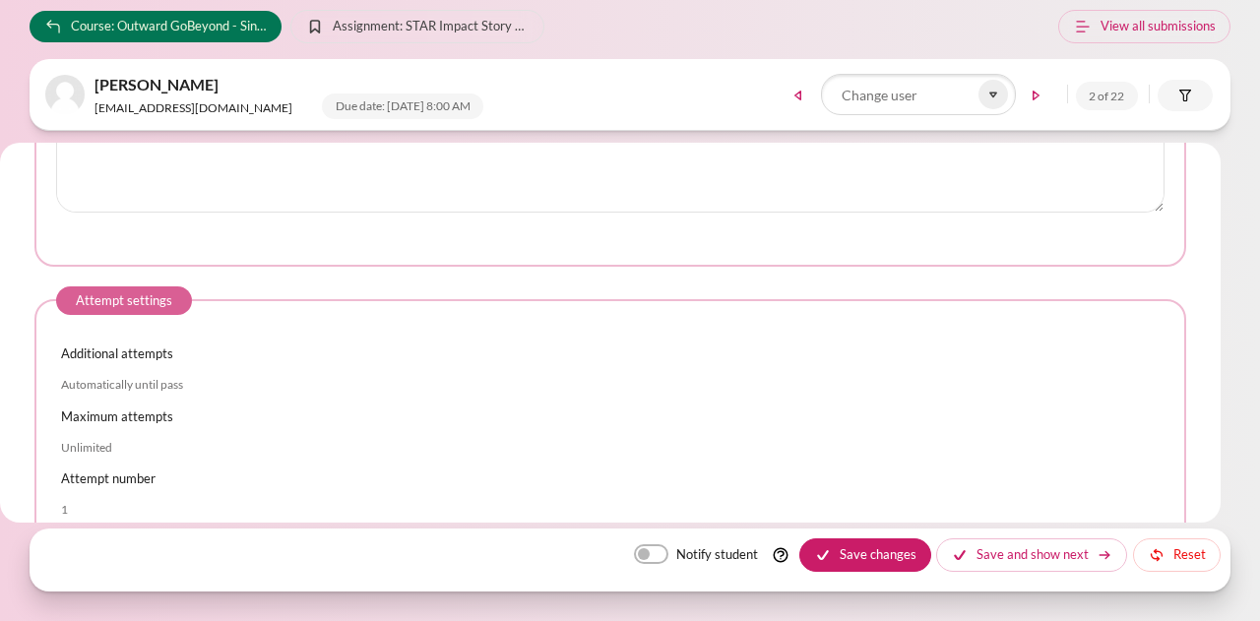
scroll to position [1442, 0]
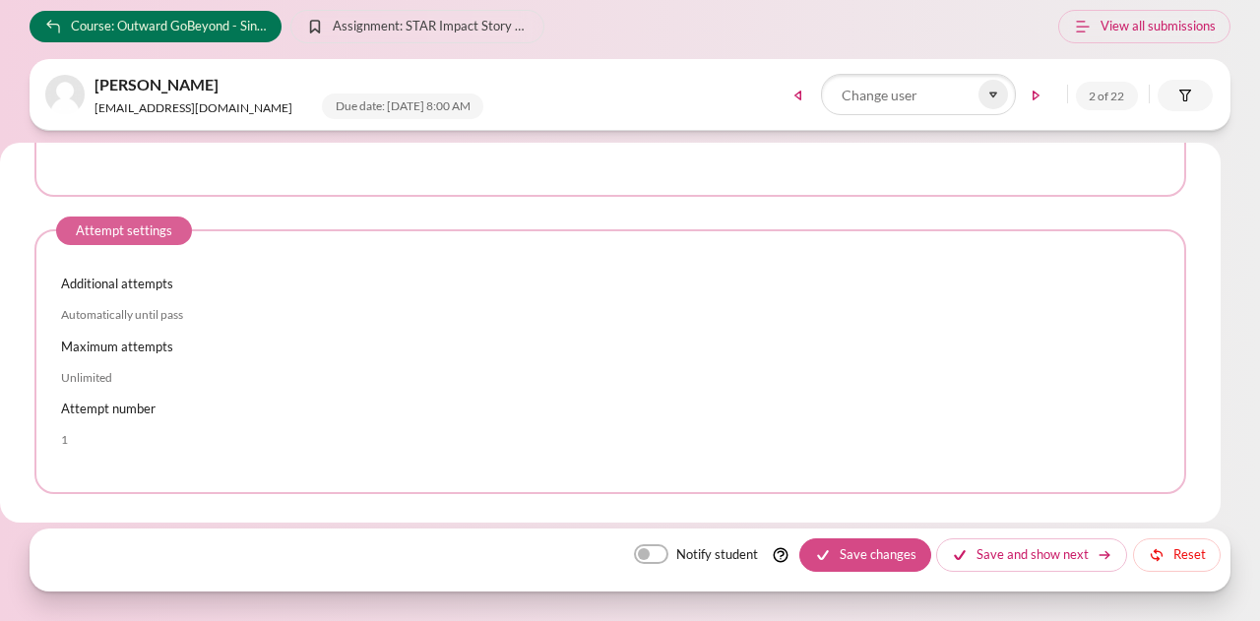
drag, startPoint x: 842, startPoint y: 548, endPoint x: 395, endPoint y: 557, distance: 446.9
click at [843, 548] on button "Save changes" at bounding box center [865, 554] width 132 height 33
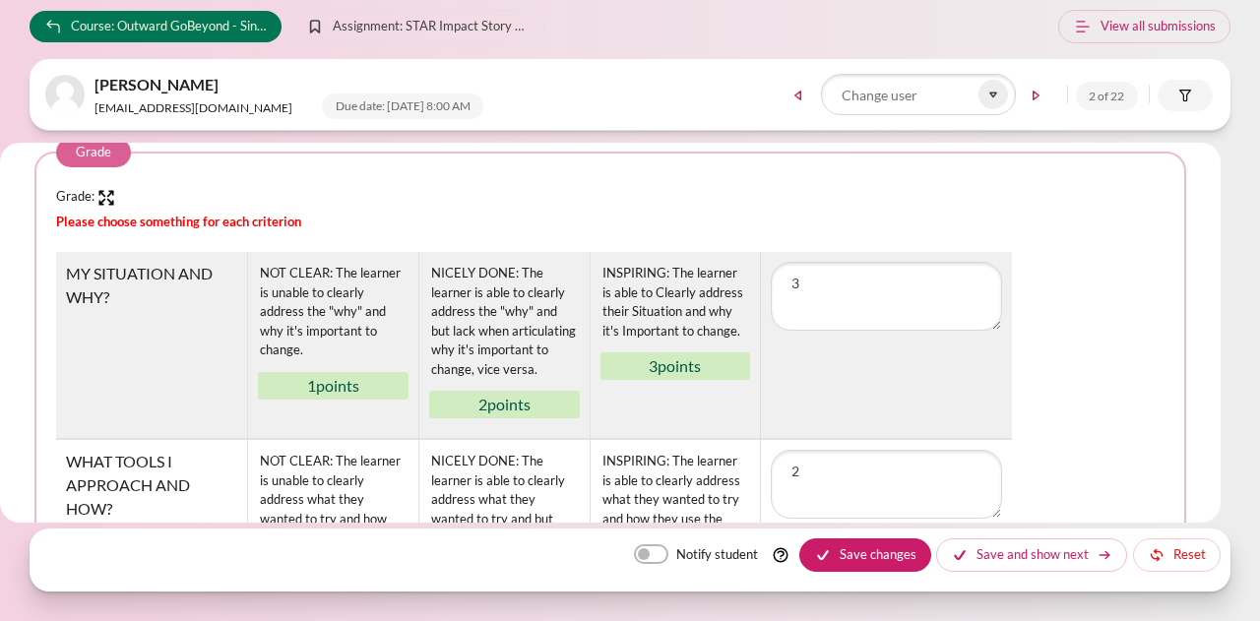
scroll to position [295, 0]
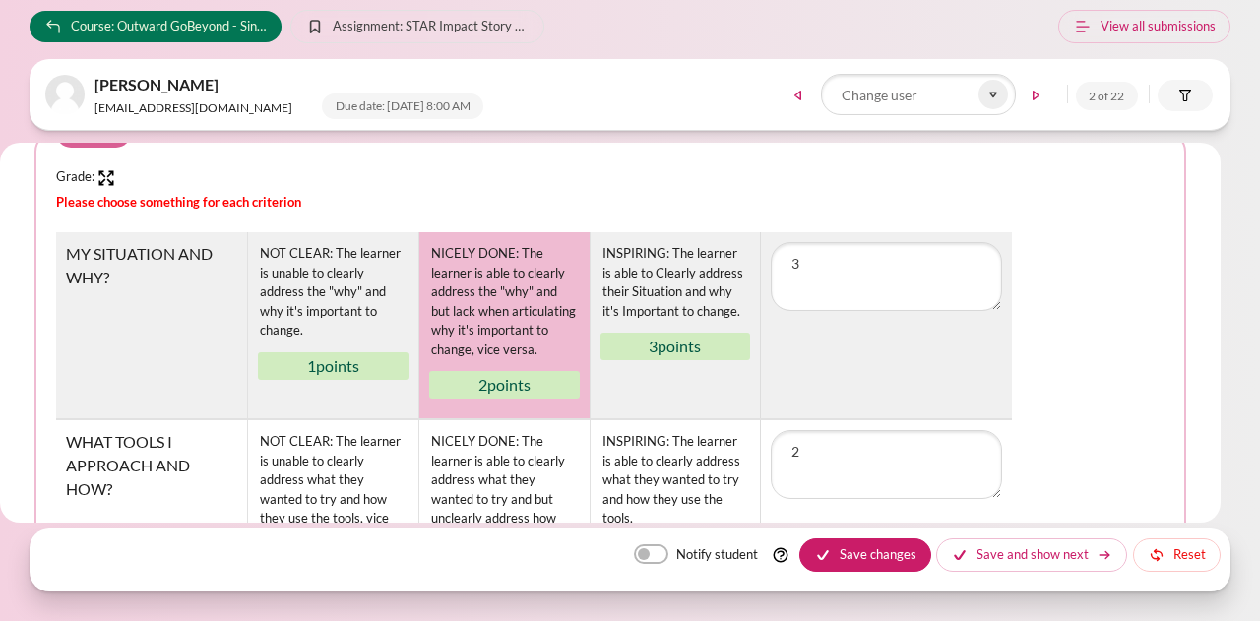
click at [498, 336] on div "NICELY DONE: The learner is able to clearly address the "why" and but lack when…" at bounding box center [504, 301] width 151 height 119
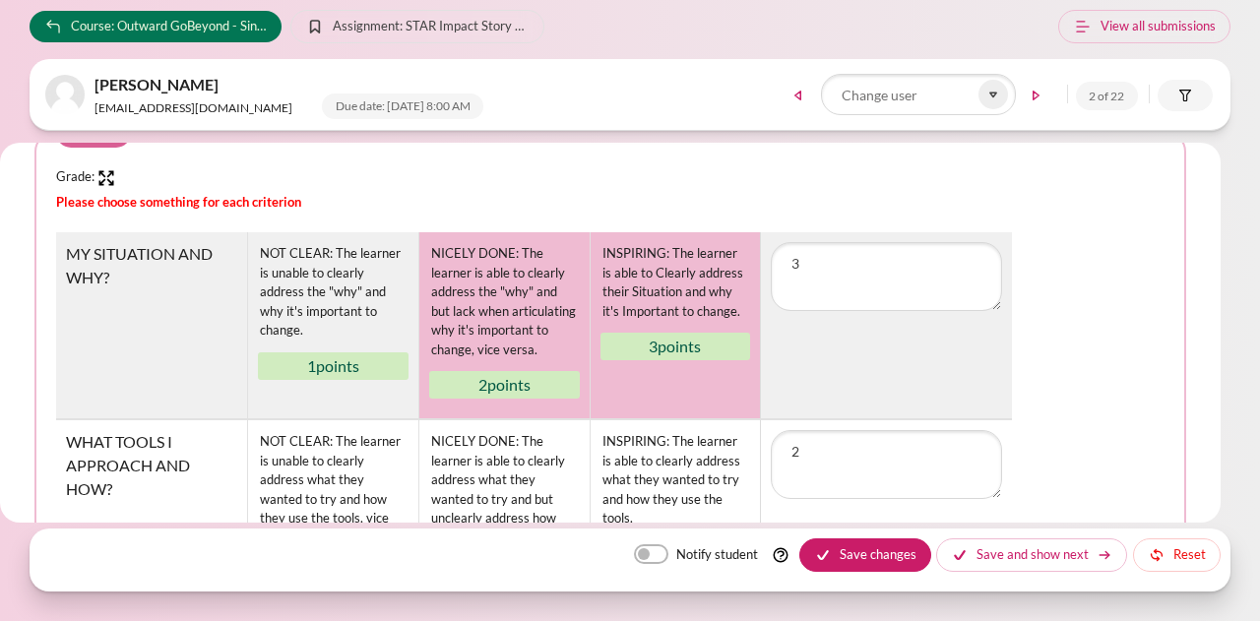
click at [692, 294] on div "INSPIRING: The learner is able to Clearly address their Situation and why it's …" at bounding box center [675, 282] width 151 height 81
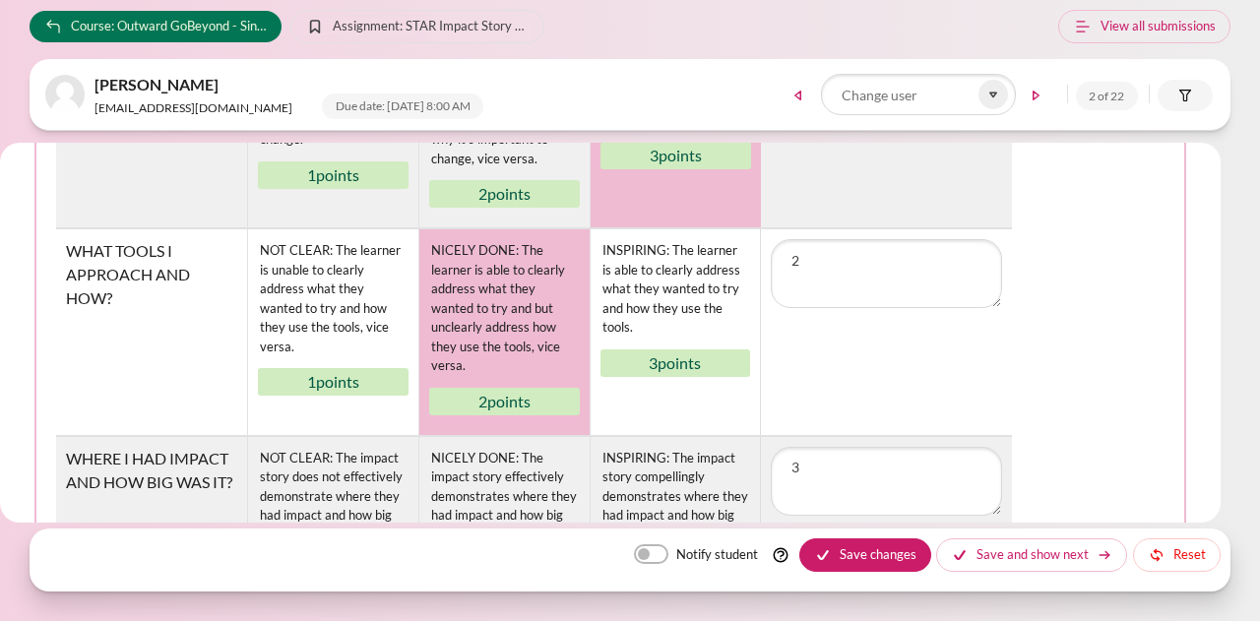
scroll to position [492, 0]
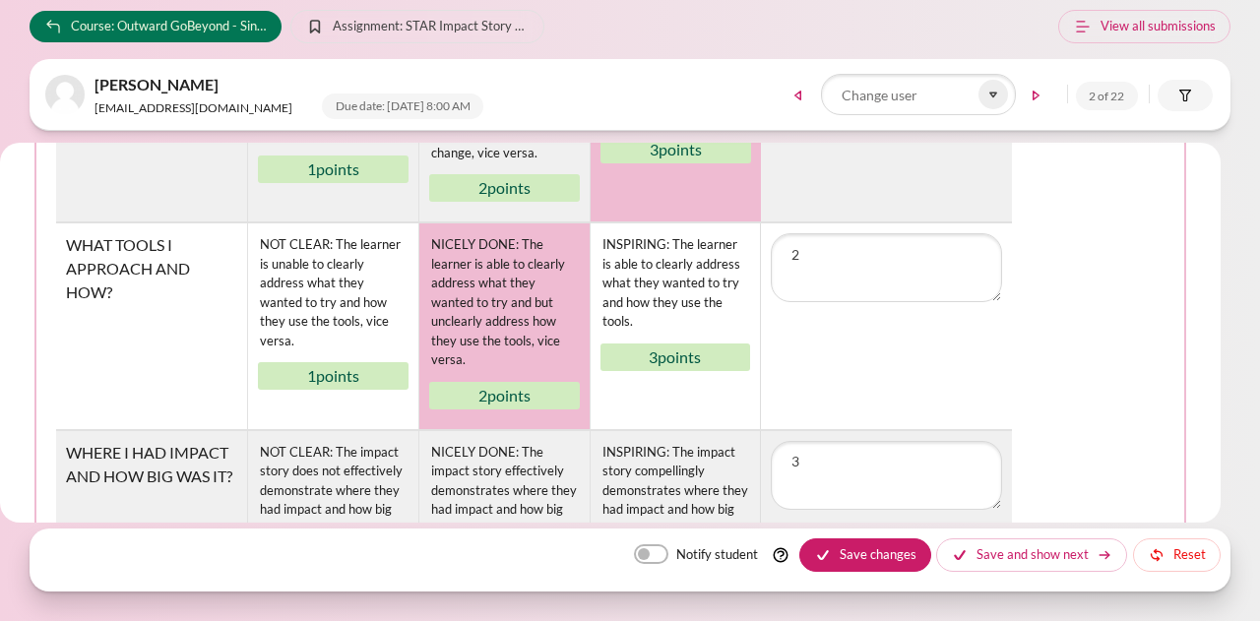
click at [451, 282] on div "NICELY DONE: The learner is able to clearly address what they wanted to try and…" at bounding box center [504, 302] width 151 height 139
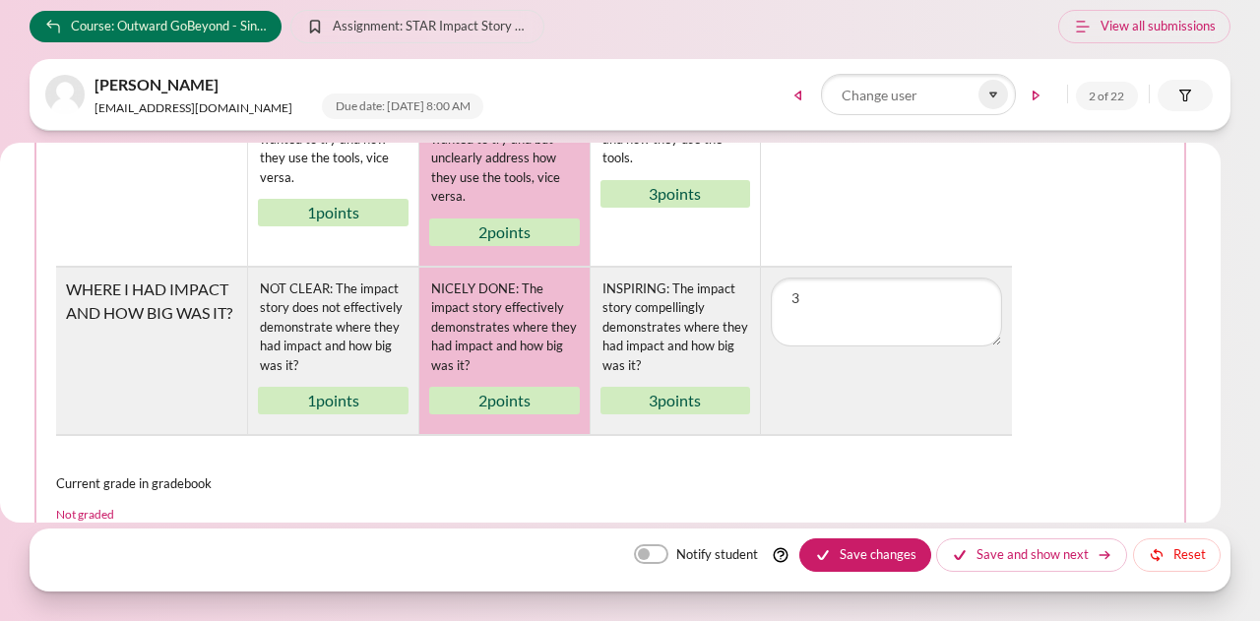
scroll to position [689, 0]
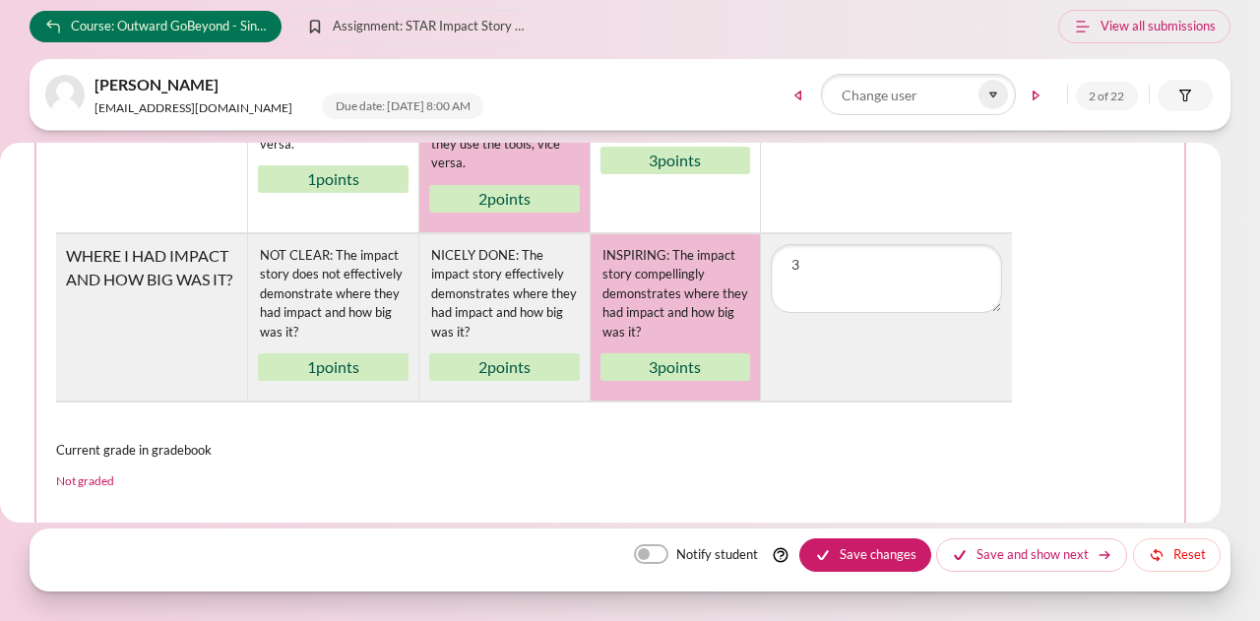
click at [648, 285] on div "INSPIRING: The impact story compellingly demonstrates where they had impact and…" at bounding box center [675, 294] width 151 height 100
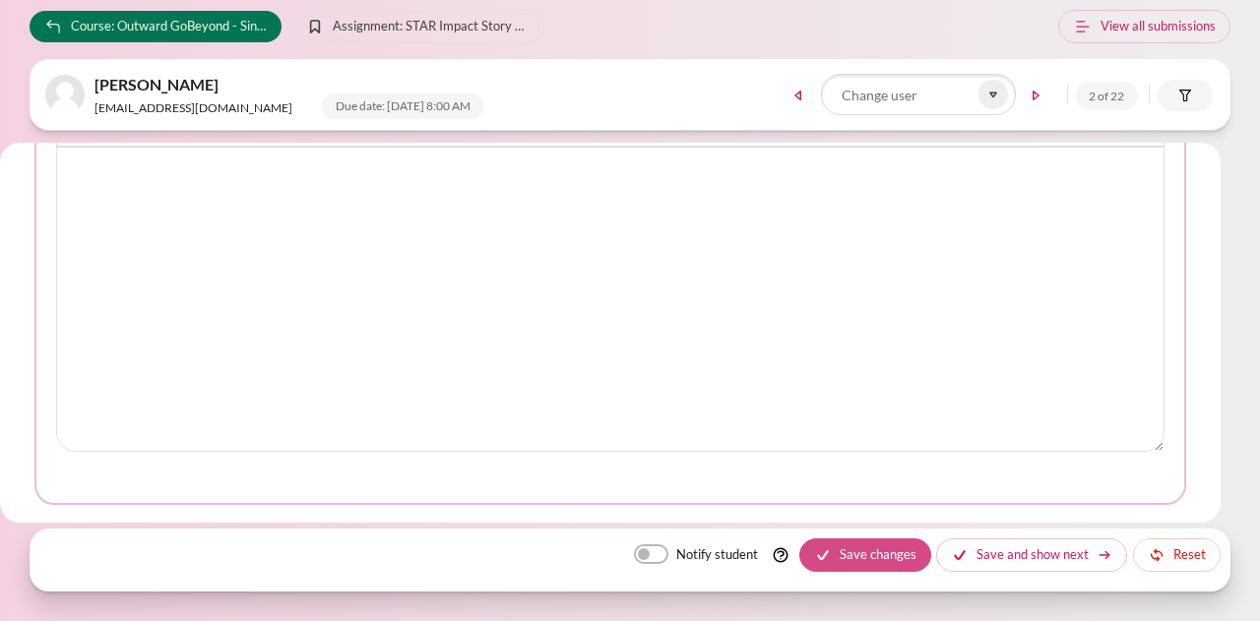
scroll to position [1181, 0]
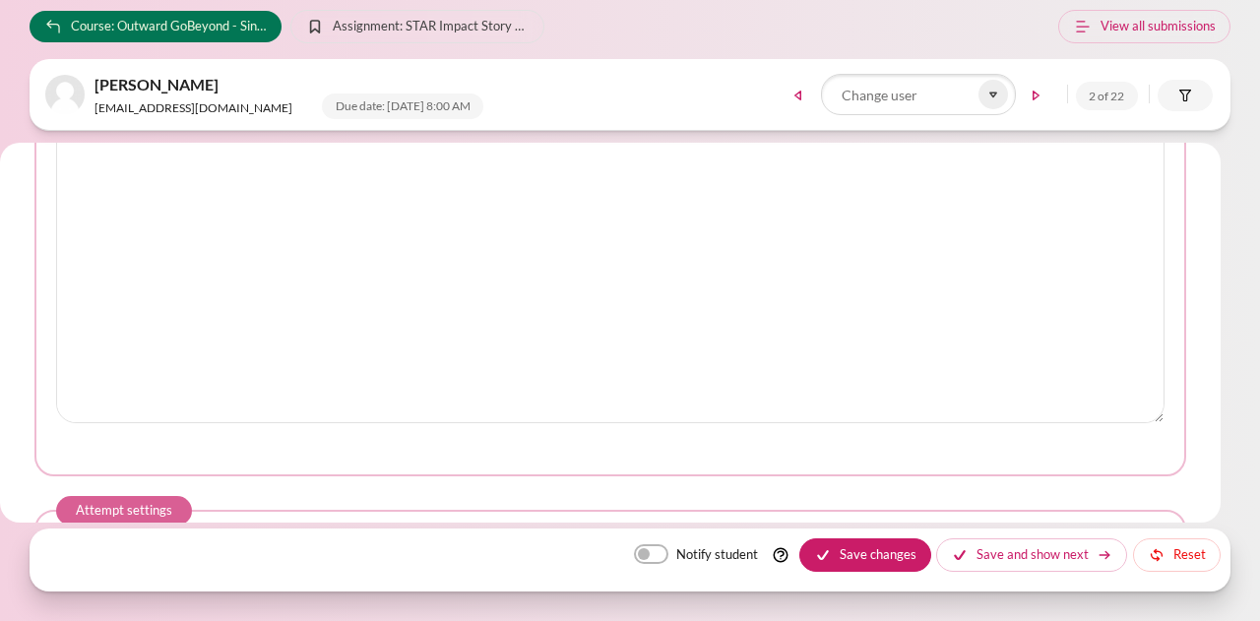
drag, startPoint x: 883, startPoint y: 553, endPoint x: 648, endPoint y: 519, distance: 237.7
click at [881, 553] on button "Save changes" at bounding box center [865, 554] width 132 height 33
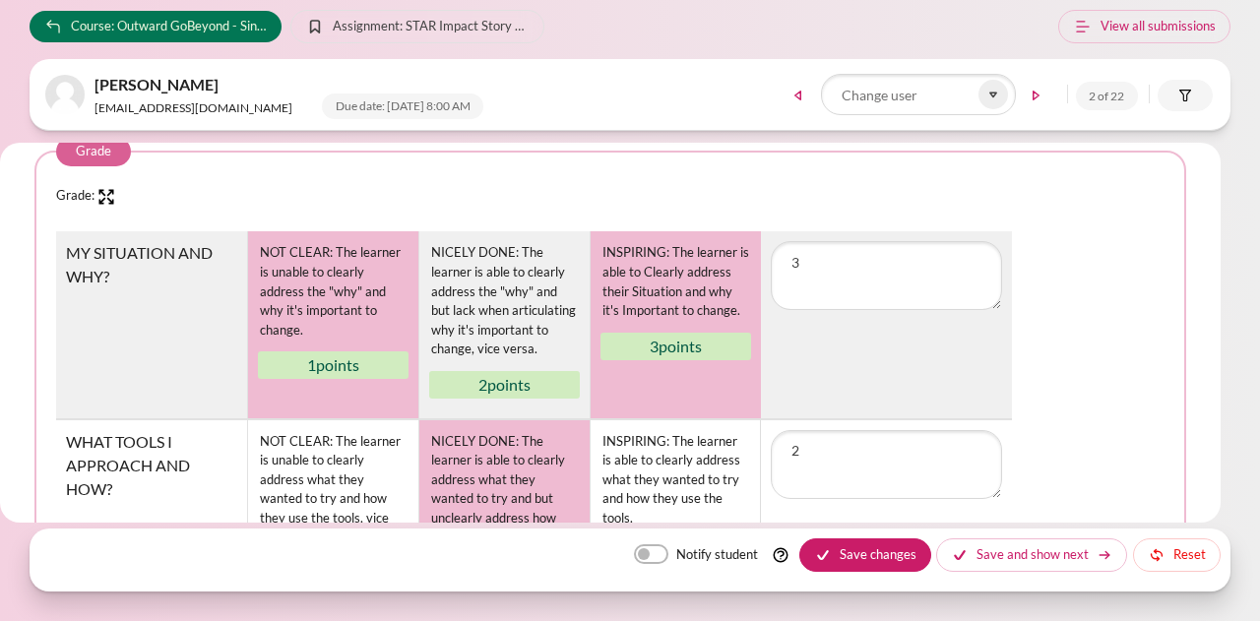
scroll to position [295, 0]
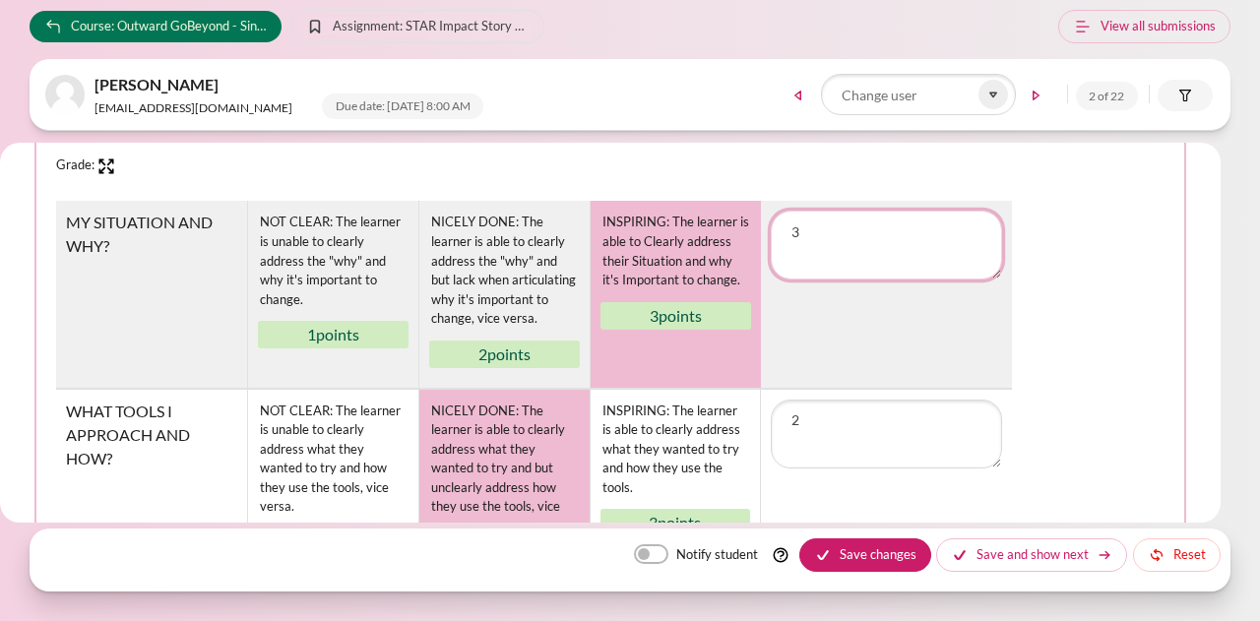
drag, startPoint x: 821, startPoint y: 239, endPoint x: 758, endPoint y: 225, distance: 64.5
click at [758, 225] on tr "MY SITUATION AND WHY? NOT CLEAR: The learner is unable to clearly address the "…" at bounding box center [534, 294] width 956 height 187
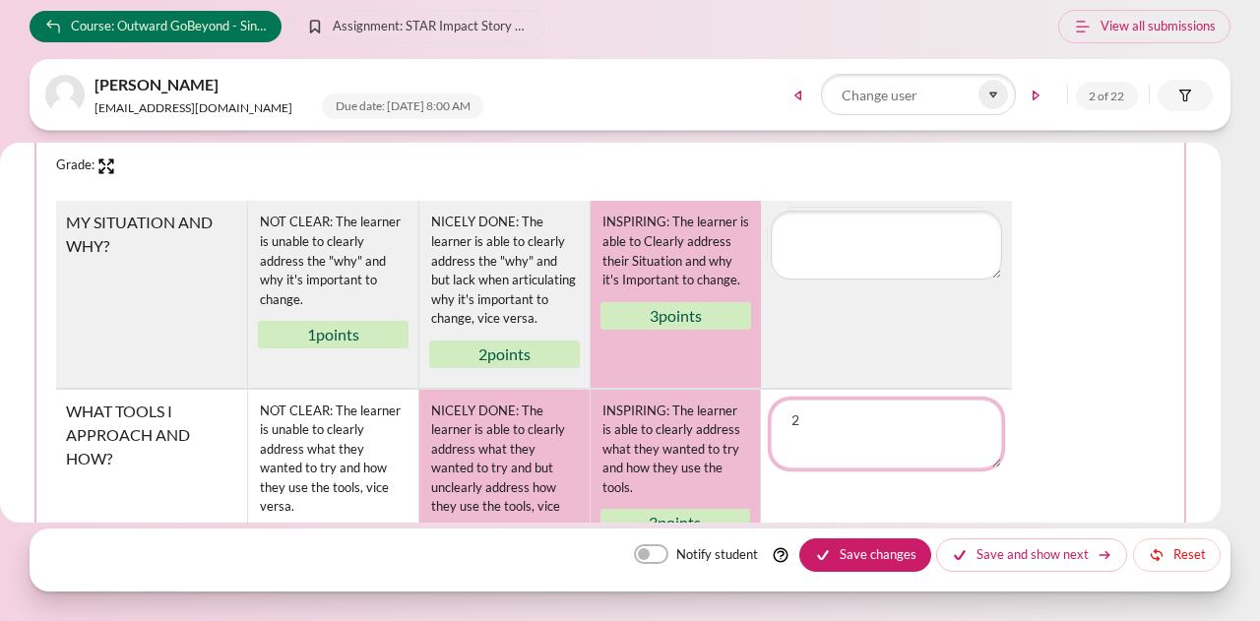
drag, startPoint x: 862, startPoint y: 437, endPoint x: 752, endPoint y: 424, distance: 111.0
click at [752, 424] on tr "WHAT TOOLS I APPROACH AND HOW? NOT CLEAR: The learner is unable to clearly addr…" at bounding box center [534, 493] width 956 height 208
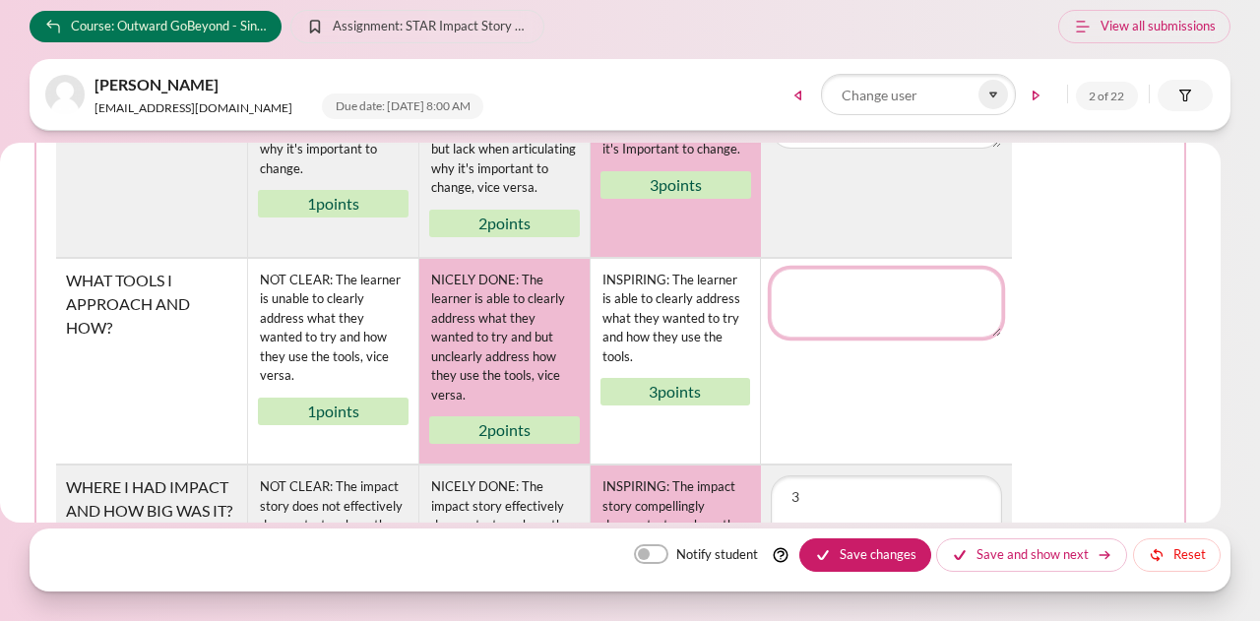
scroll to position [689, 0]
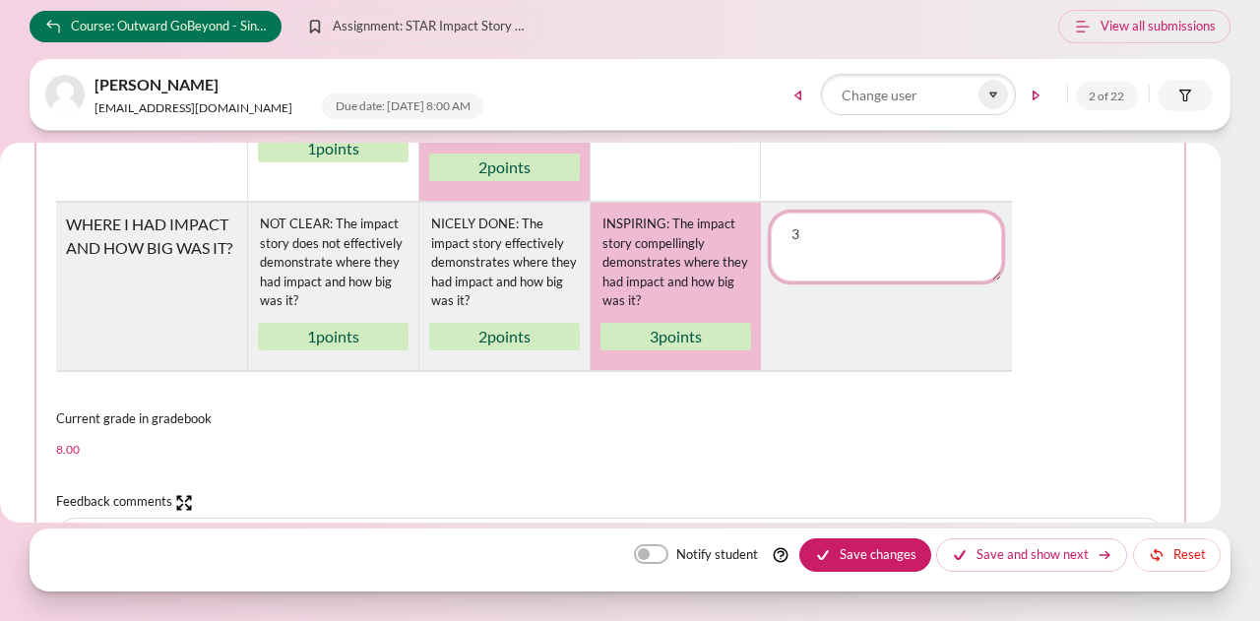
drag, startPoint x: 831, startPoint y: 208, endPoint x: 754, endPoint y: 224, distance: 78.6
click at [744, 213] on tr "WHERE I HAD IMPACT AND HOW BIG WAS IT? NOT CLEAR: The impact story does not eff…" at bounding box center [534, 286] width 956 height 169
click at [920, 420] on div "Current grade in gradebook 8.00" at bounding box center [610, 440] width 1108 height 63
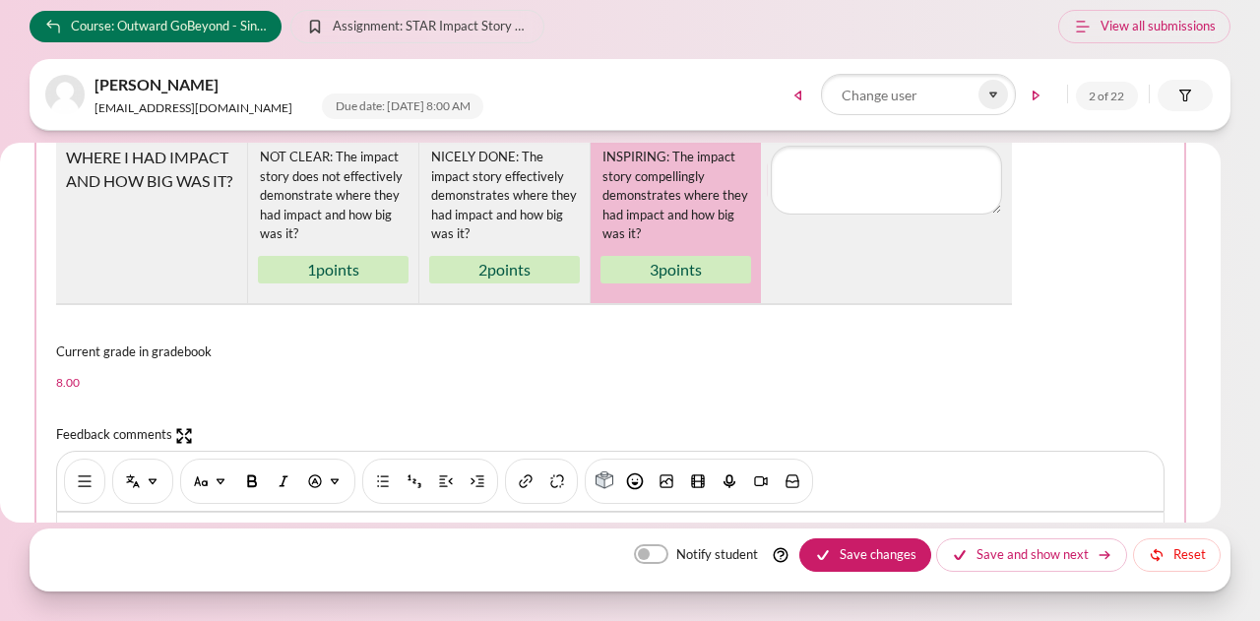
scroll to position [787, 0]
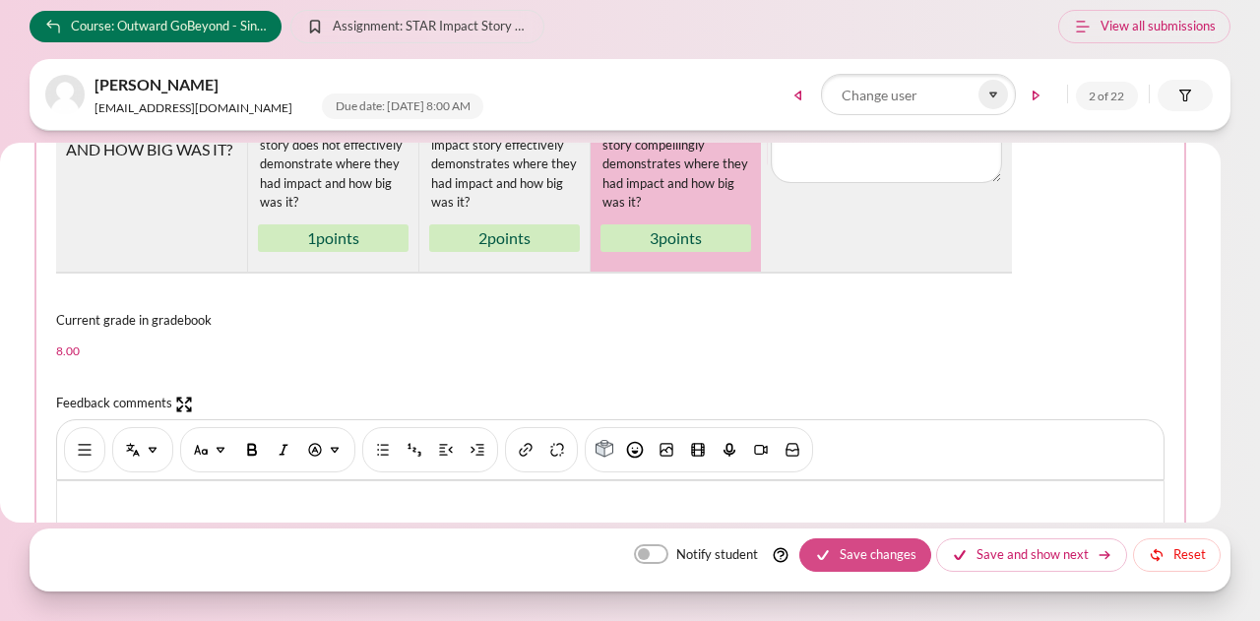
click at [866, 554] on button "Save changes" at bounding box center [865, 554] width 132 height 33
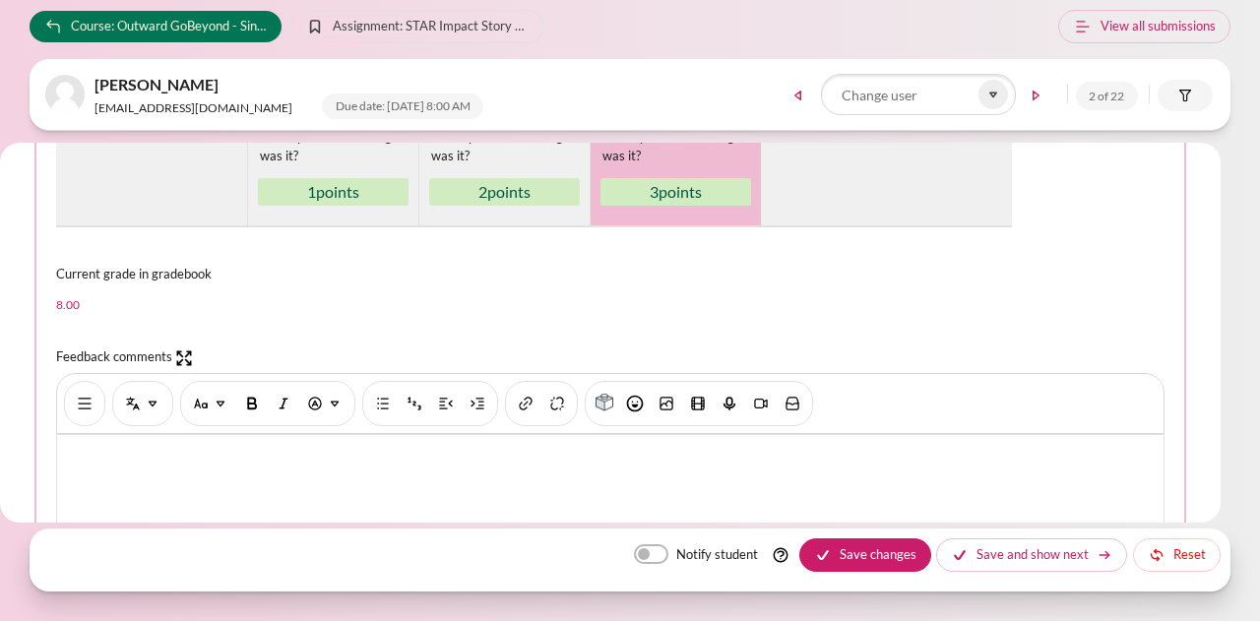
scroll to position [841, 0]
